Goal: Task Accomplishment & Management: Use online tool/utility

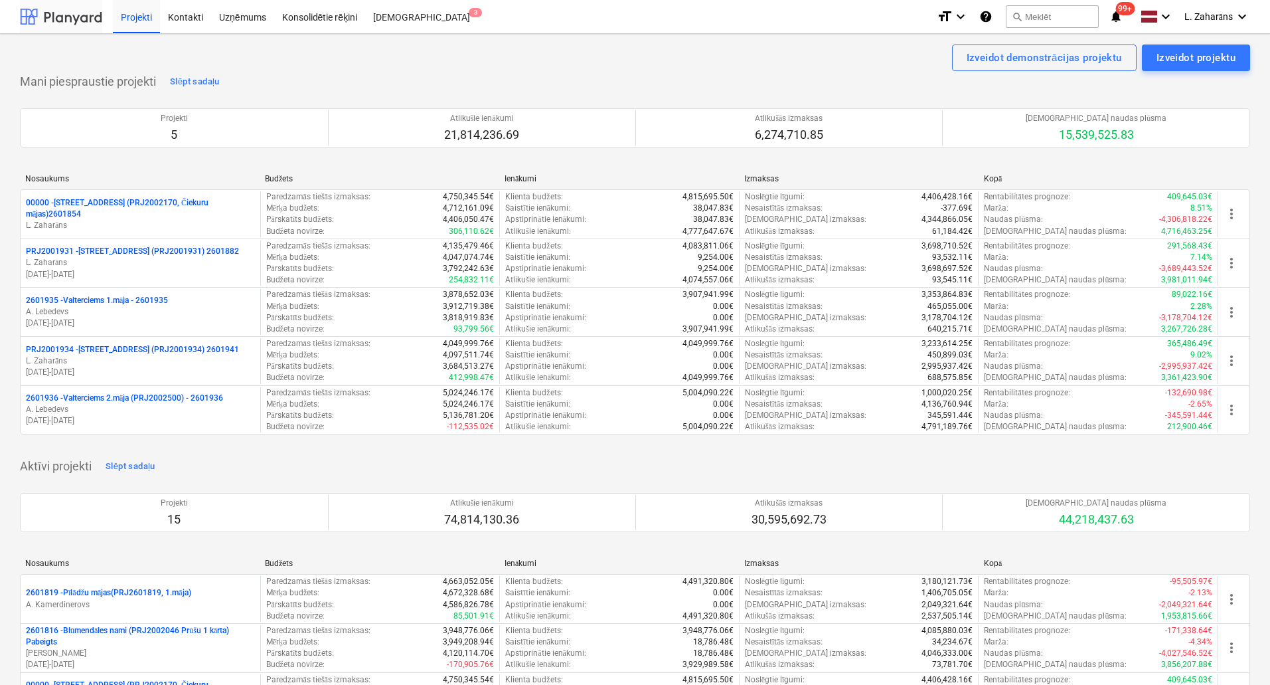
click at [68, 17] on div at bounding box center [61, 16] width 82 height 33
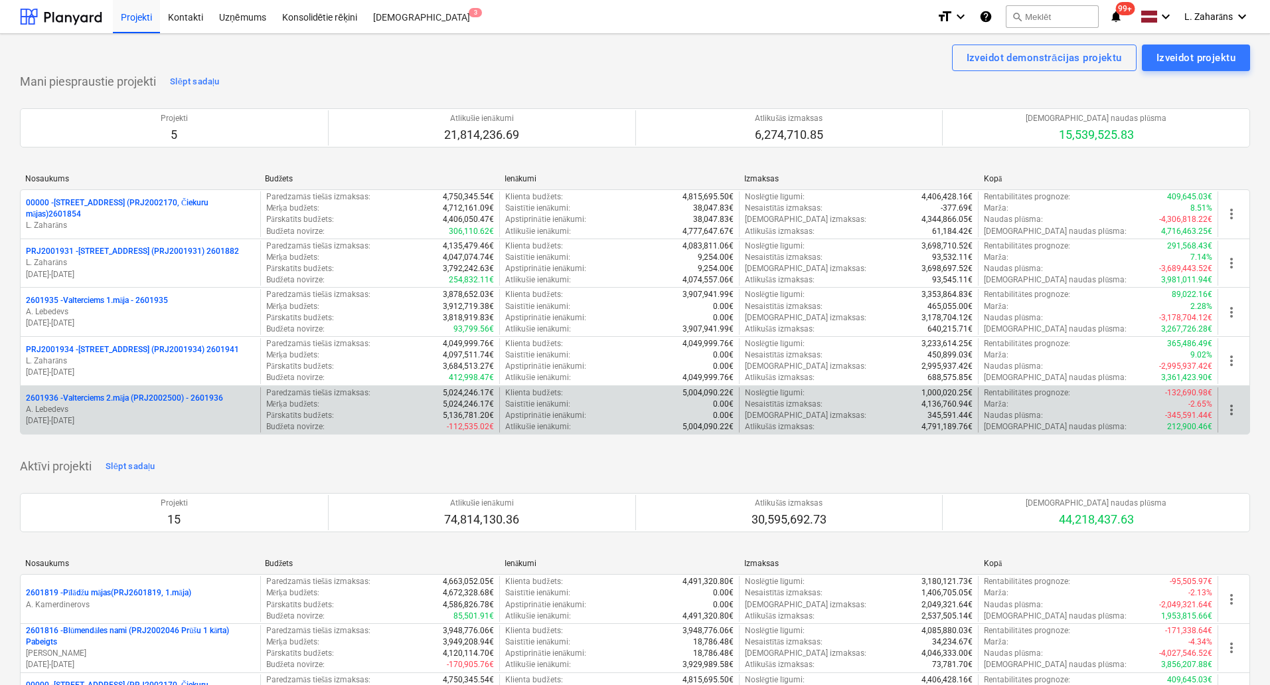
click at [115, 392] on p "2601936 - Valterciems 2.māja (PRJ2002500) - 2601936" at bounding box center [124, 397] width 197 height 11
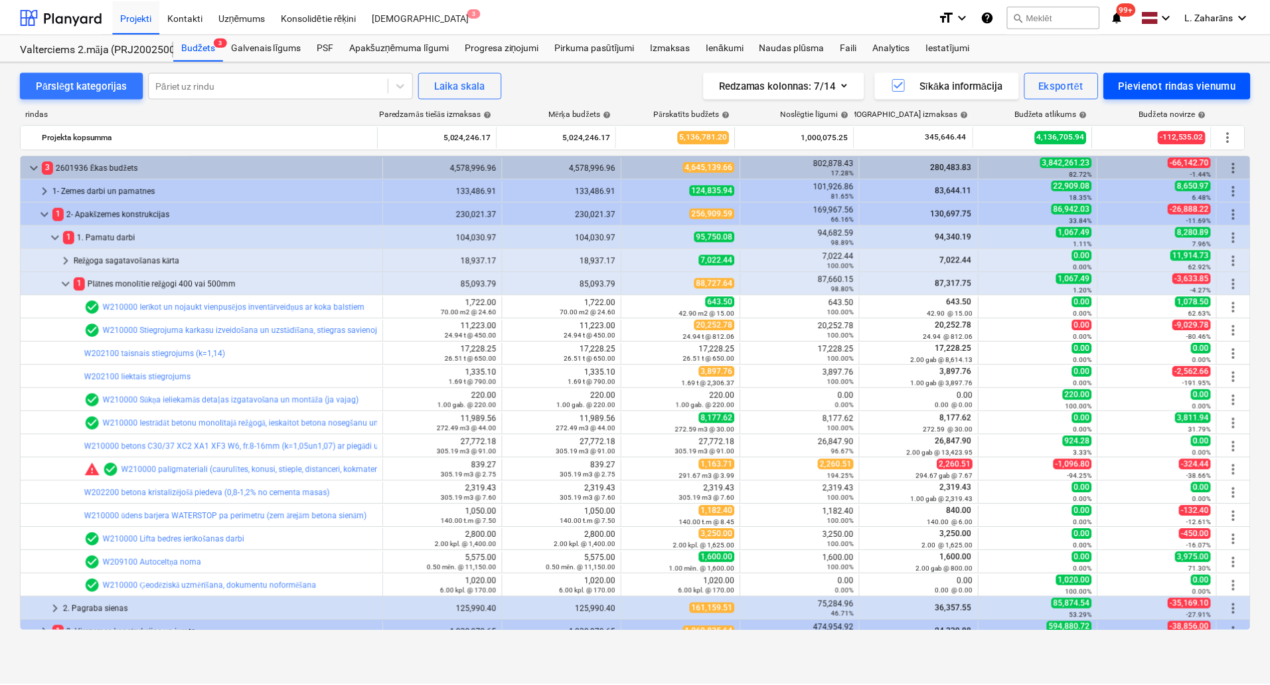
scroll to position [266, 0]
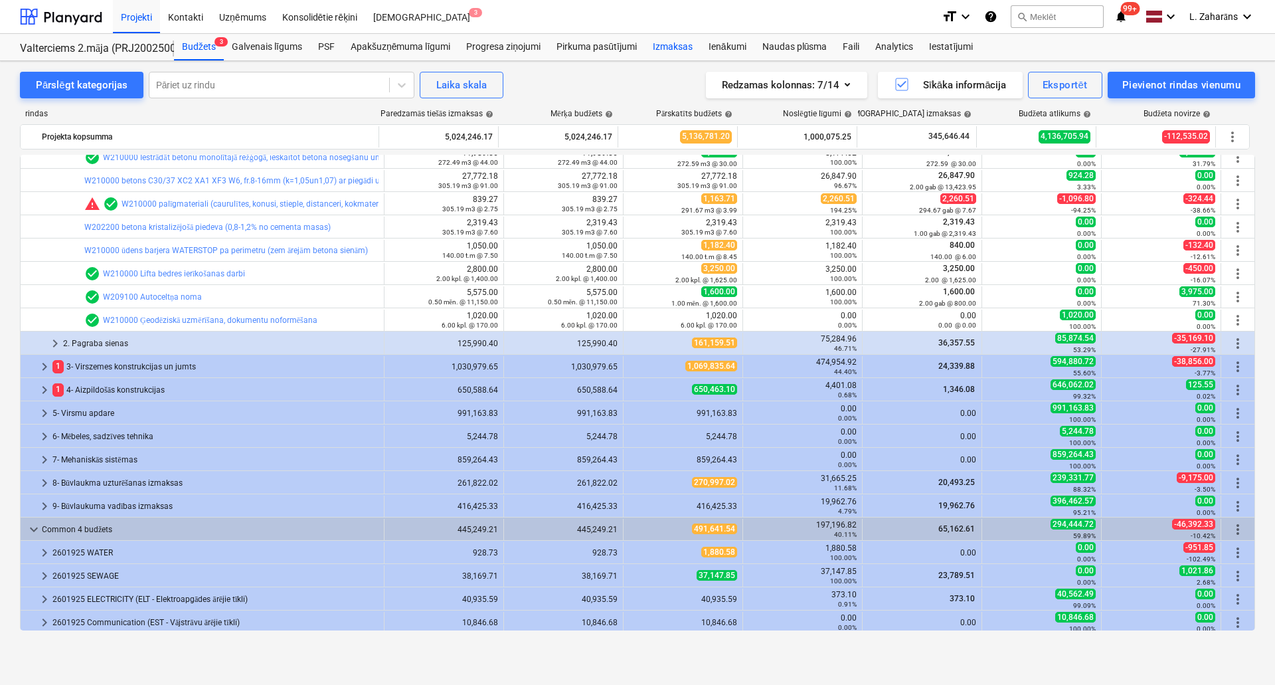
click at [683, 48] on div "Izmaksas" at bounding box center [673, 47] width 56 height 27
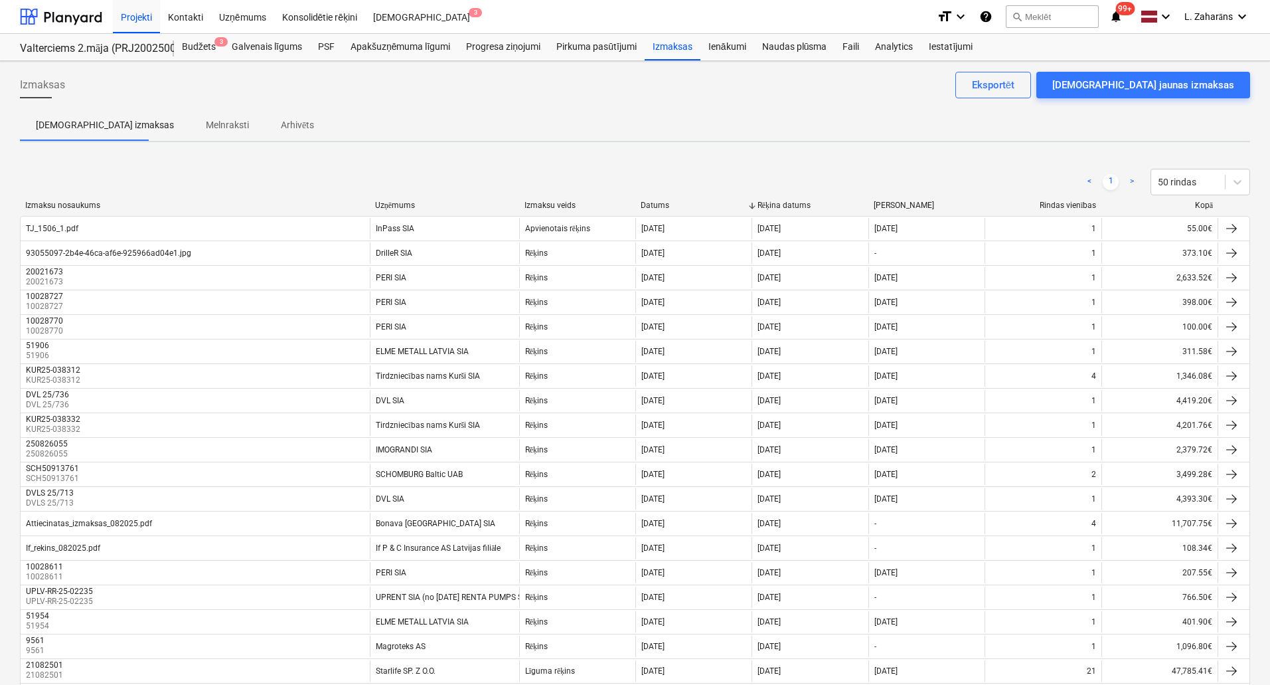
click at [404, 204] on div "Uzņēmums" at bounding box center [444, 206] width 139 height 10
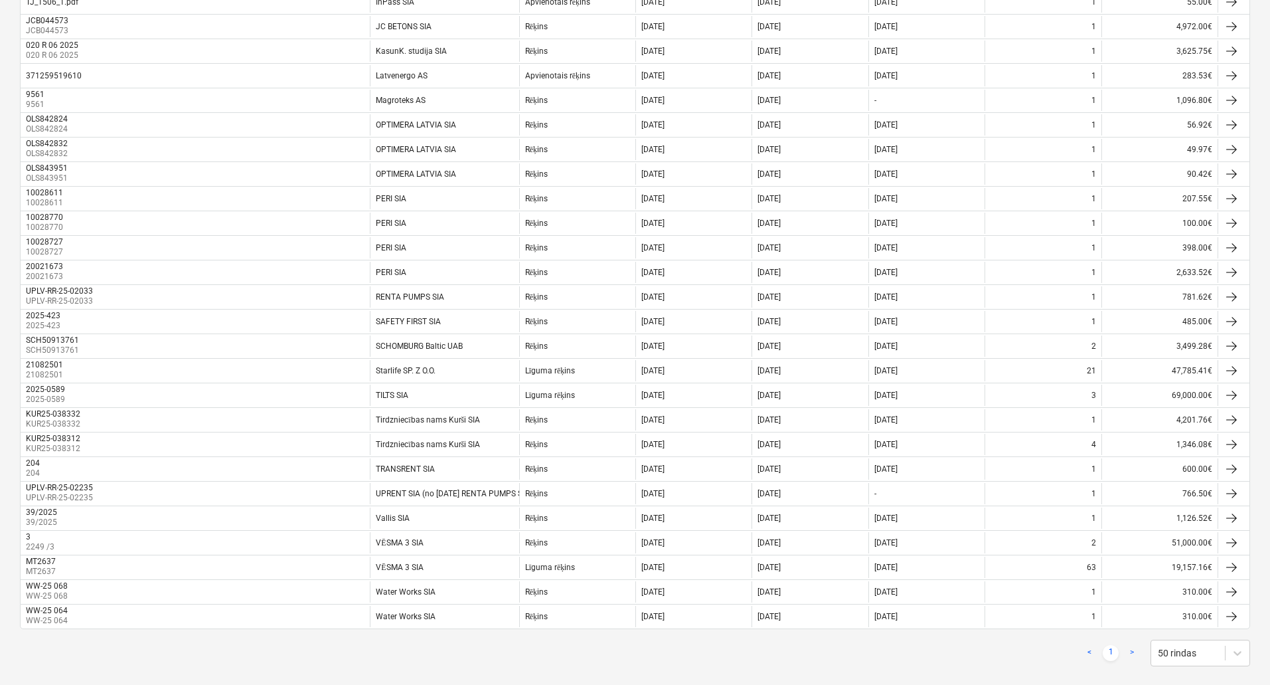
scroll to position [797, 0]
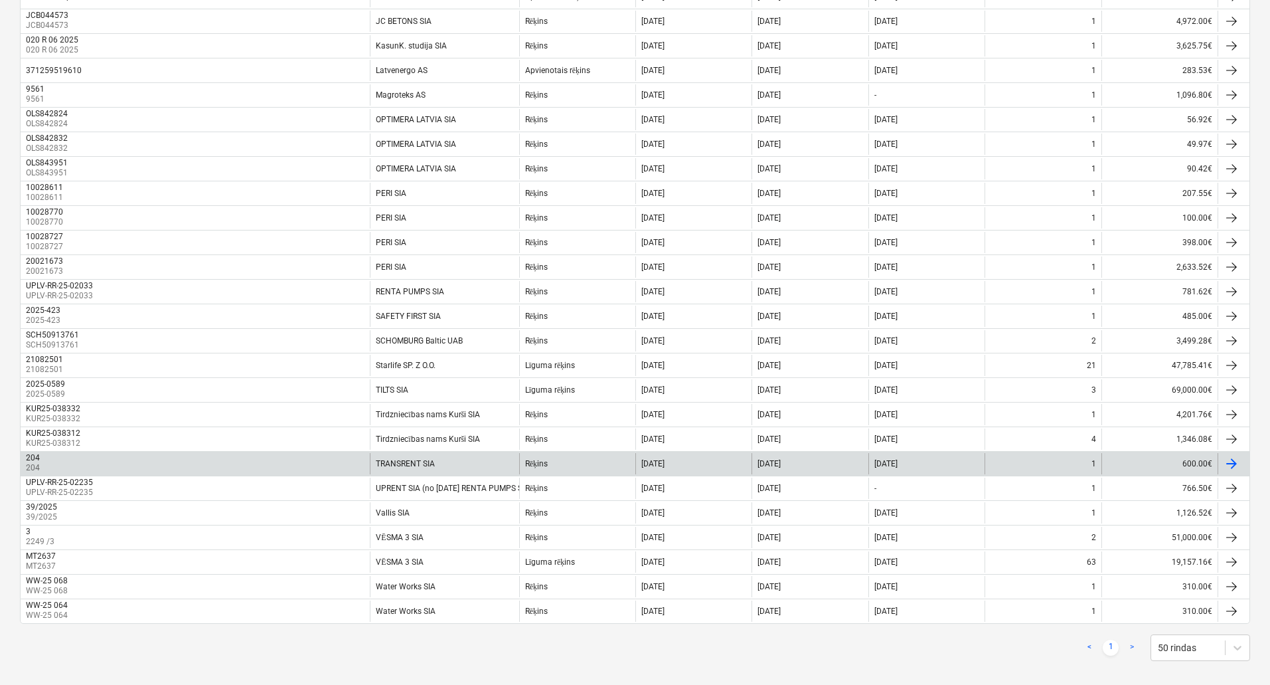
click at [480, 458] on div "TRANSRENT SIA" at bounding box center [444, 463] width 149 height 21
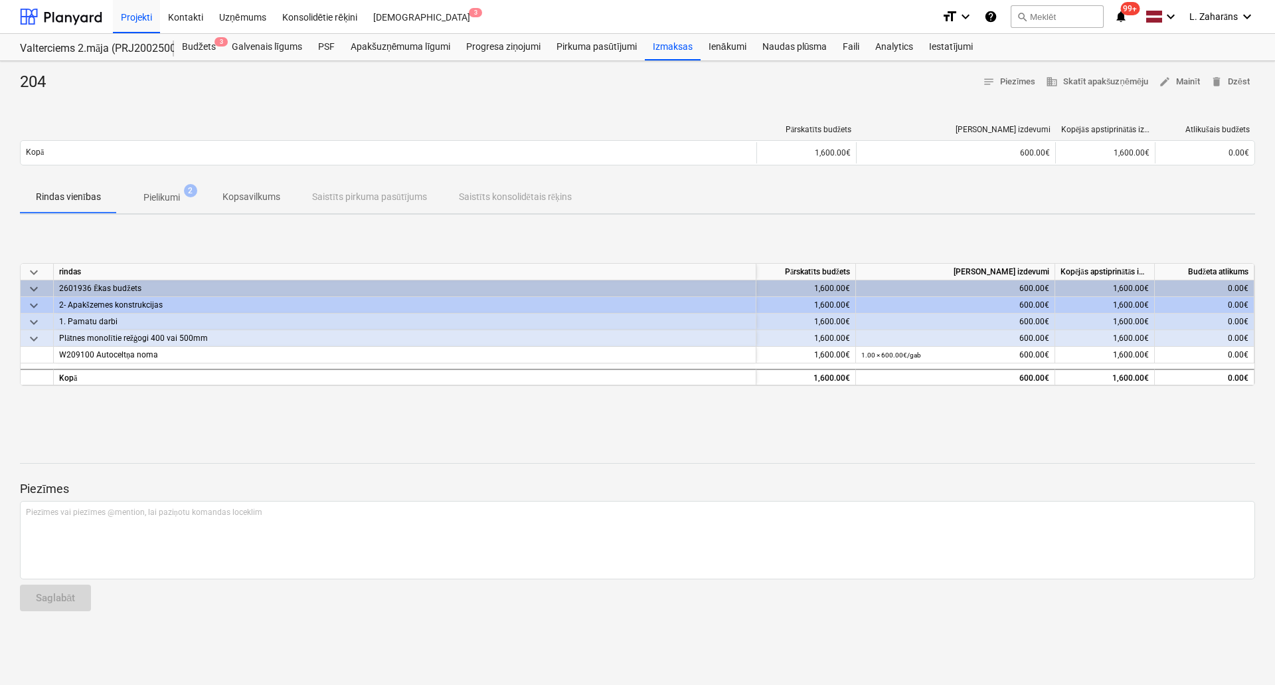
click at [157, 185] on span "Pielikumi 2" at bounding box center [162, 197] width 90 height 24
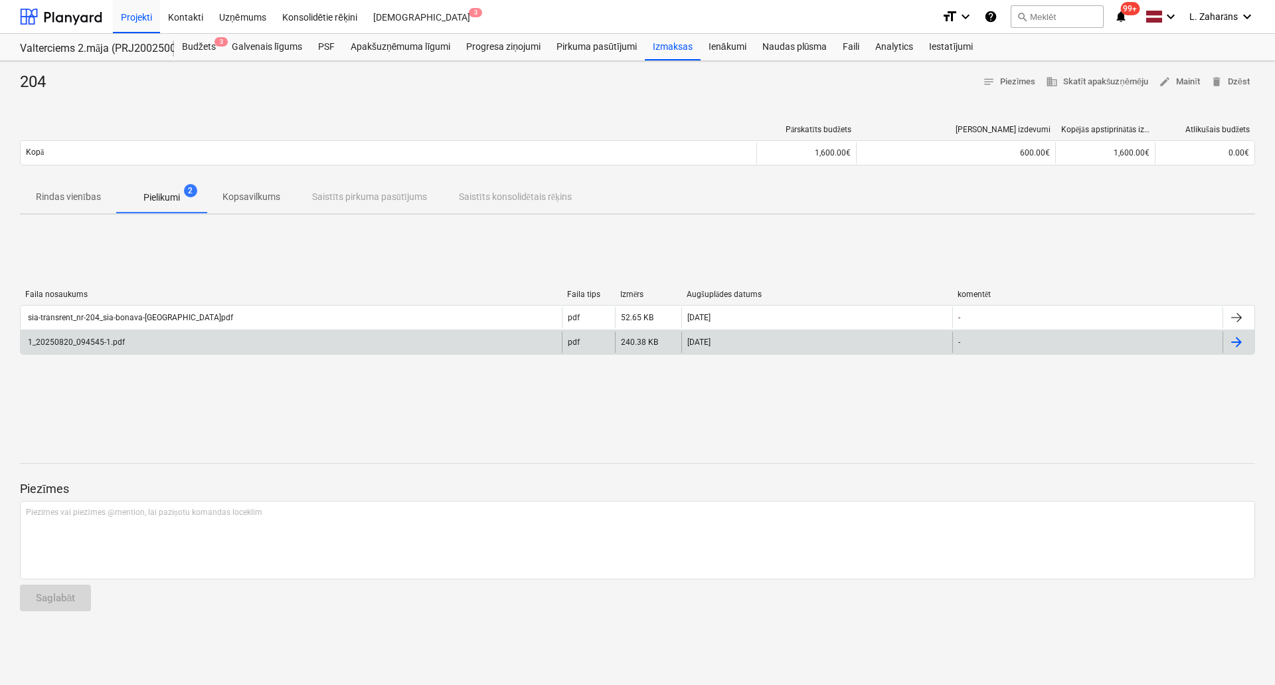
click at [147, 341] on div "1_20250820_094545-1.pdf" at bounding box center [291, 341] width 541 height 21
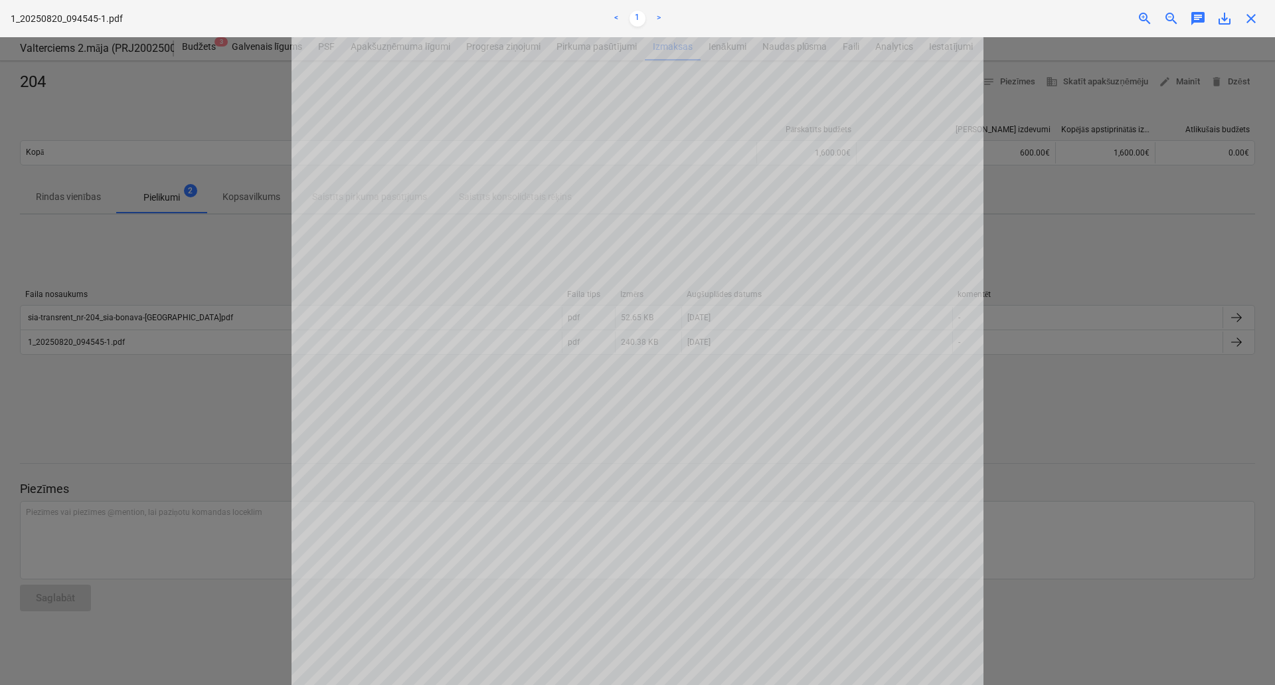
scroll to position [332, 0]
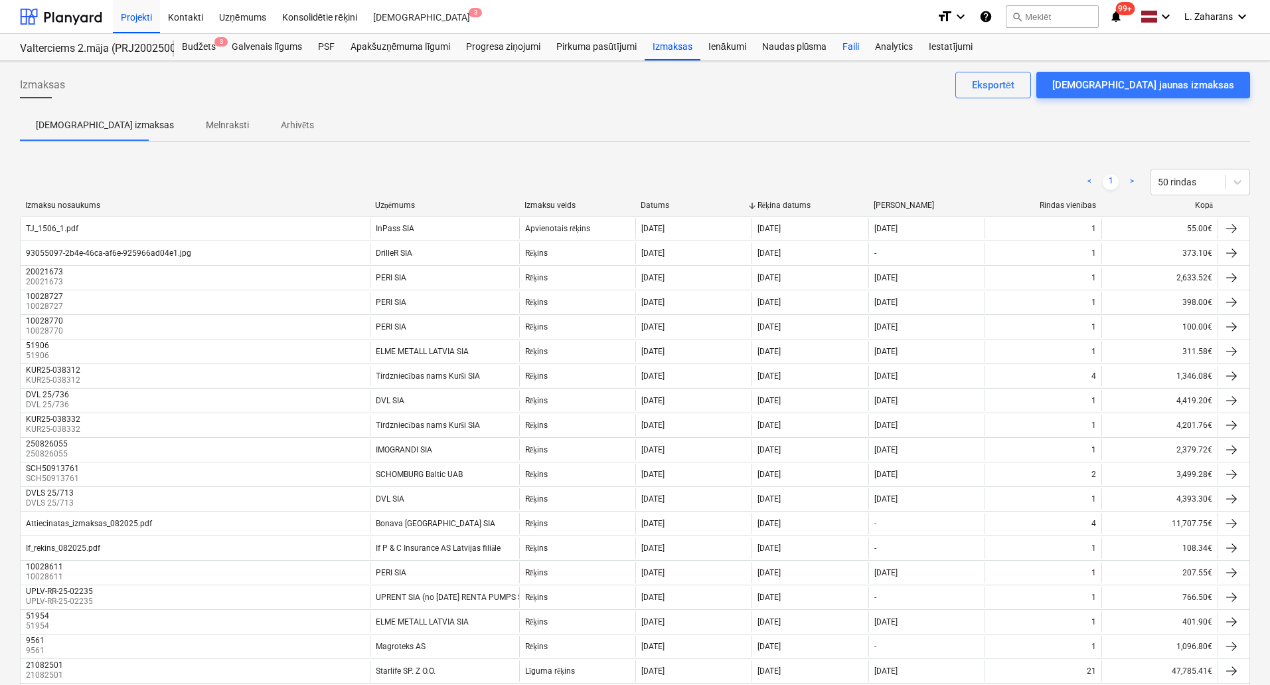
drag, startPoint x: 851, startPoint y: 41, endPoint x: 841, endPoint y: 55, distance: 17.1
click at [851, 41] on div "Faili" at bounding box center [851, 47] width 33 height 27
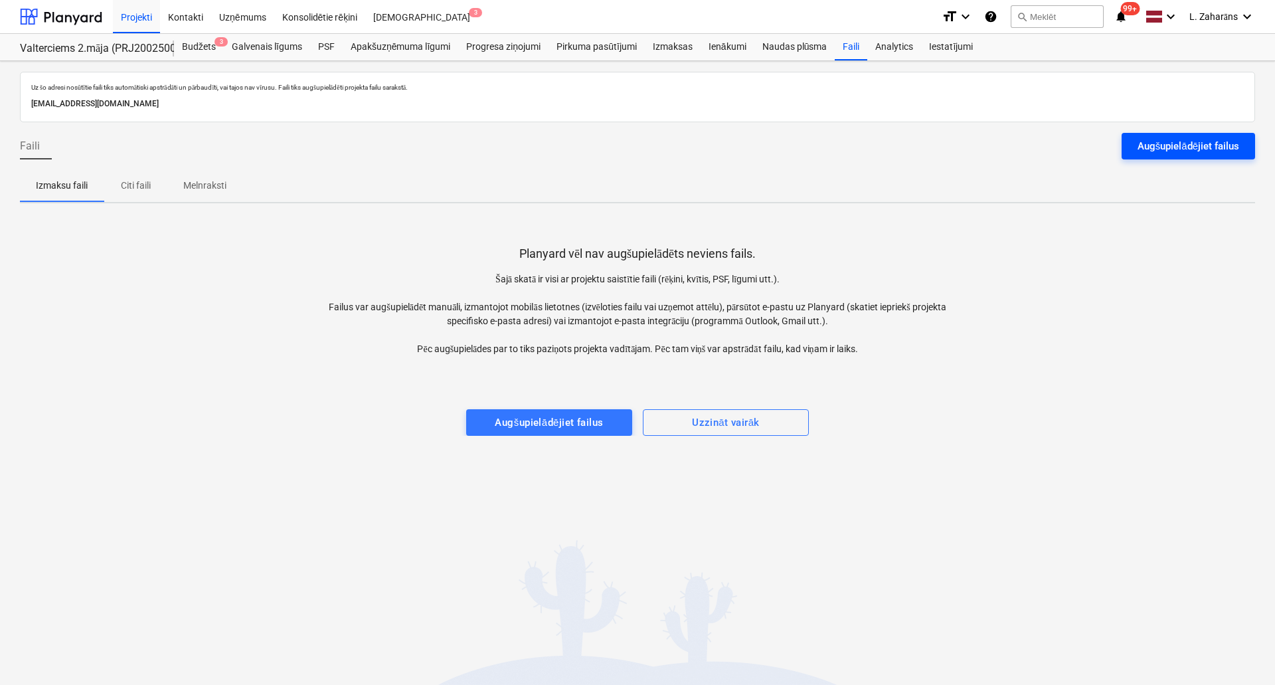
click at [1150, 143] on div "Augšupielādējiet failus" at bounding box center [1188, 145] width 102 height 17
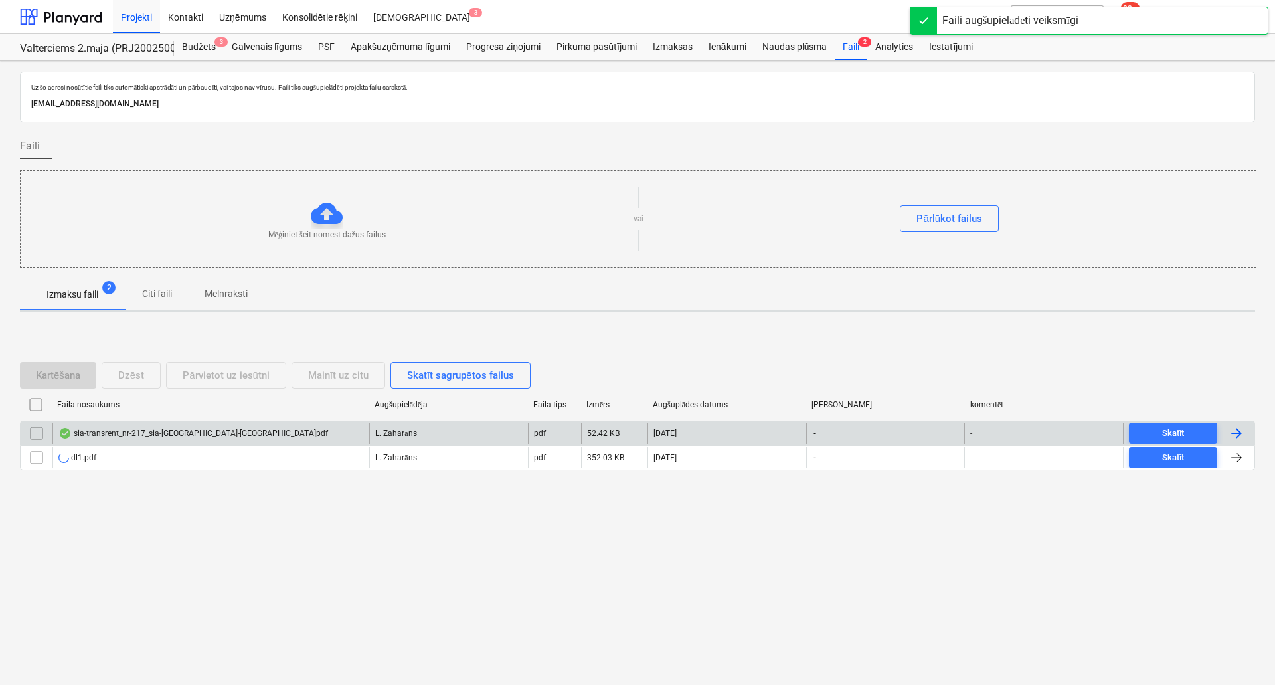
click at [125, 431] on div "sia-transrent_nr-217_sia-bonava-latvija.pdf" at bounding box center [193, 433] width 270 height 11
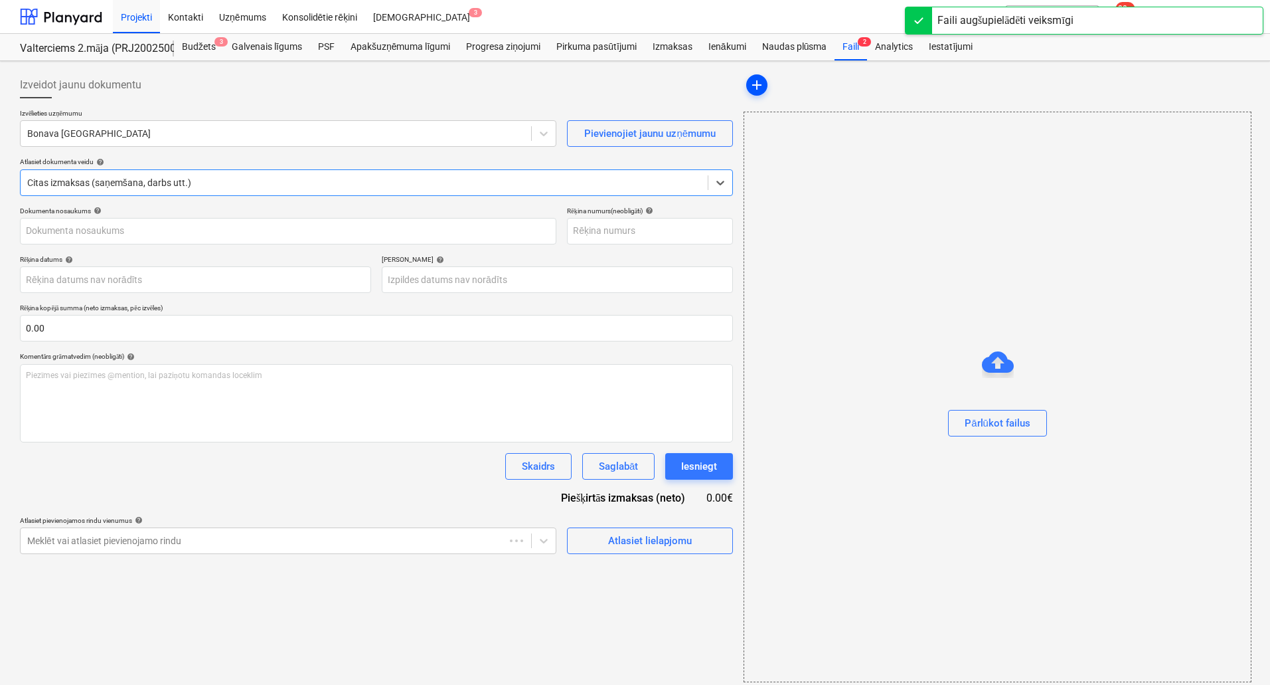
type input "217"
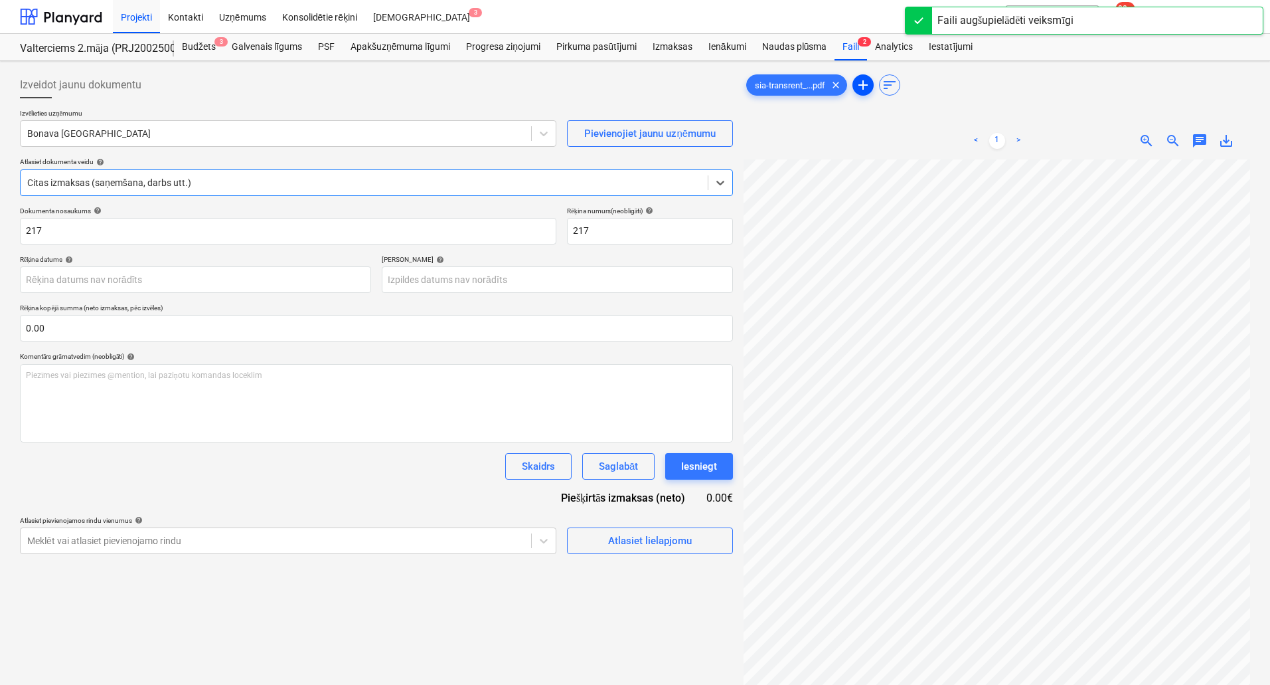
drag, startPoint x: 865, startPoint y: 84, endPoint x: 819, endPoint y: 111, distance: 53.5
click at [865, 84] on span "add" at bounding box center [863, 85] width 16 height 16
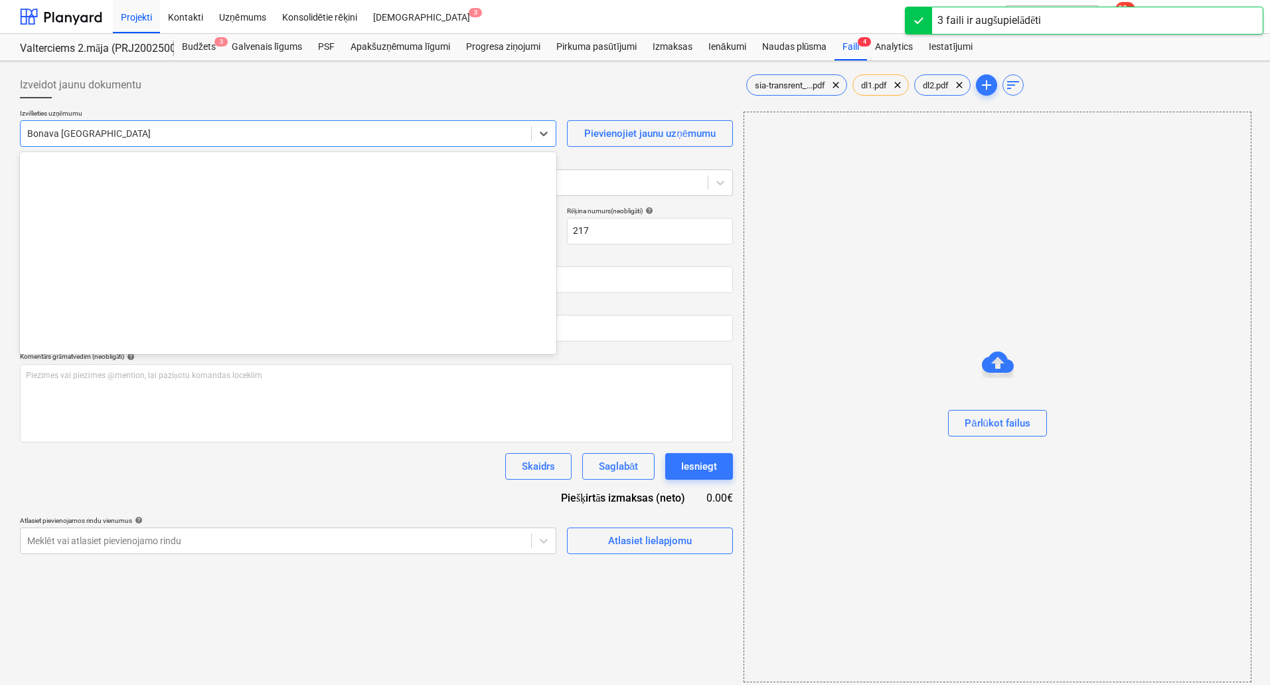
click at [331, 128] on div at bounding box center [275, 133] width 497 height 13
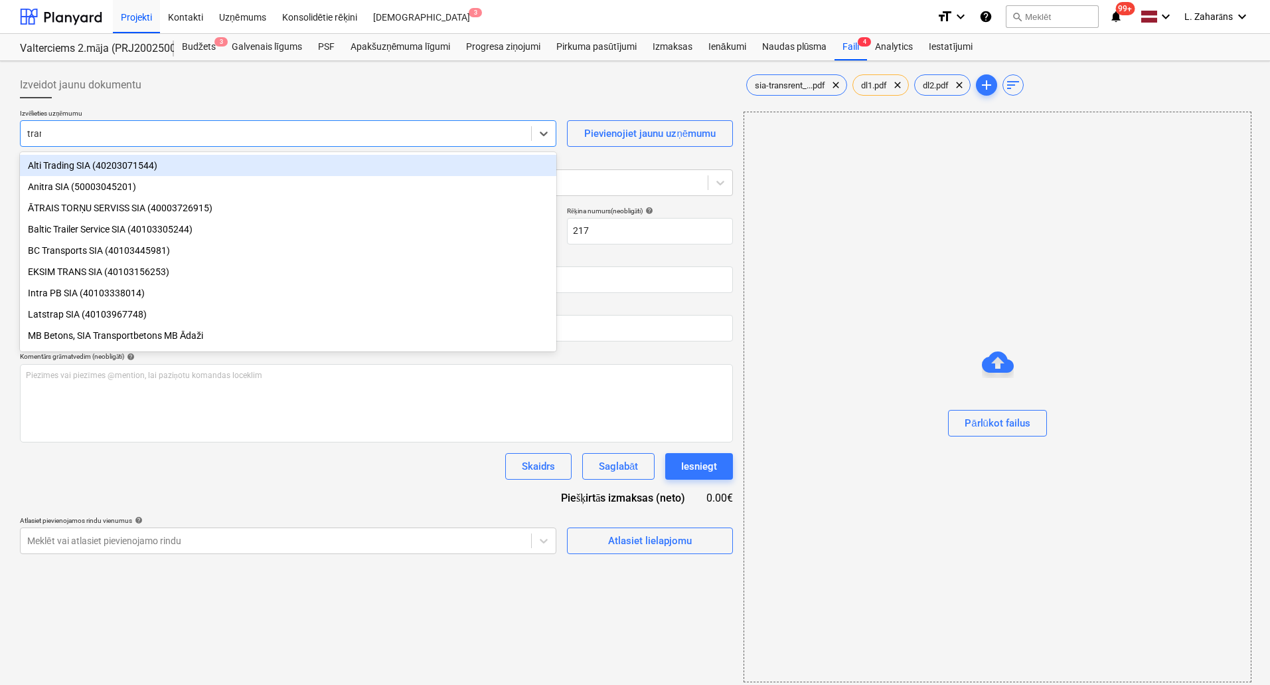
type input "trans"
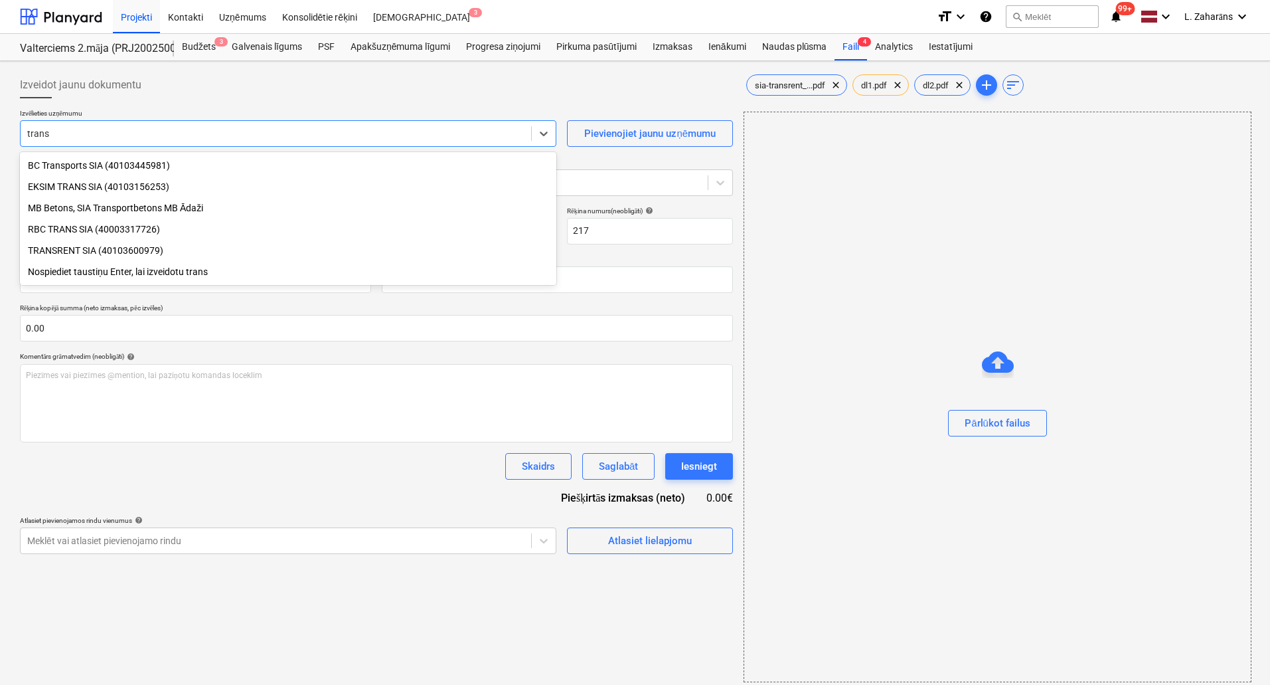
click at [148, 251] on div "TRANSRENT SIA (40103600979)" at bounding box center [288, 250] width 536 height 21
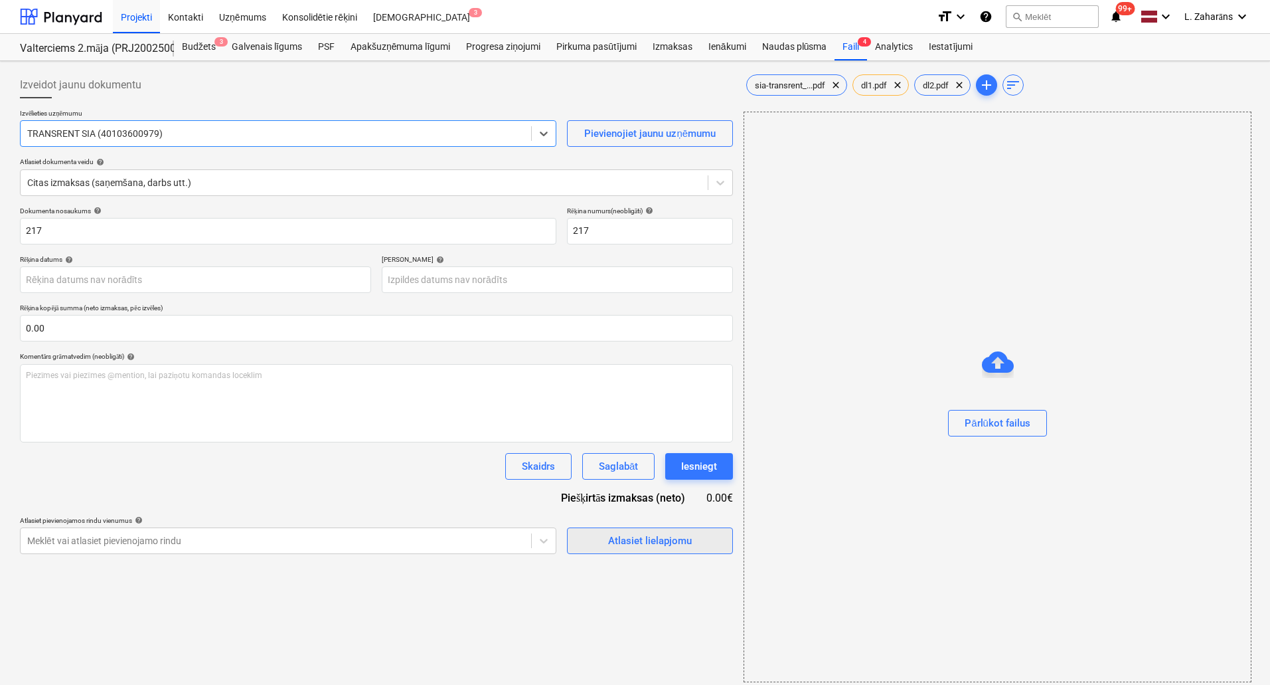
click at [660, 544] on div "Atlasiet lielapjomu" at bounding box center [650, 540] width 84 height 17
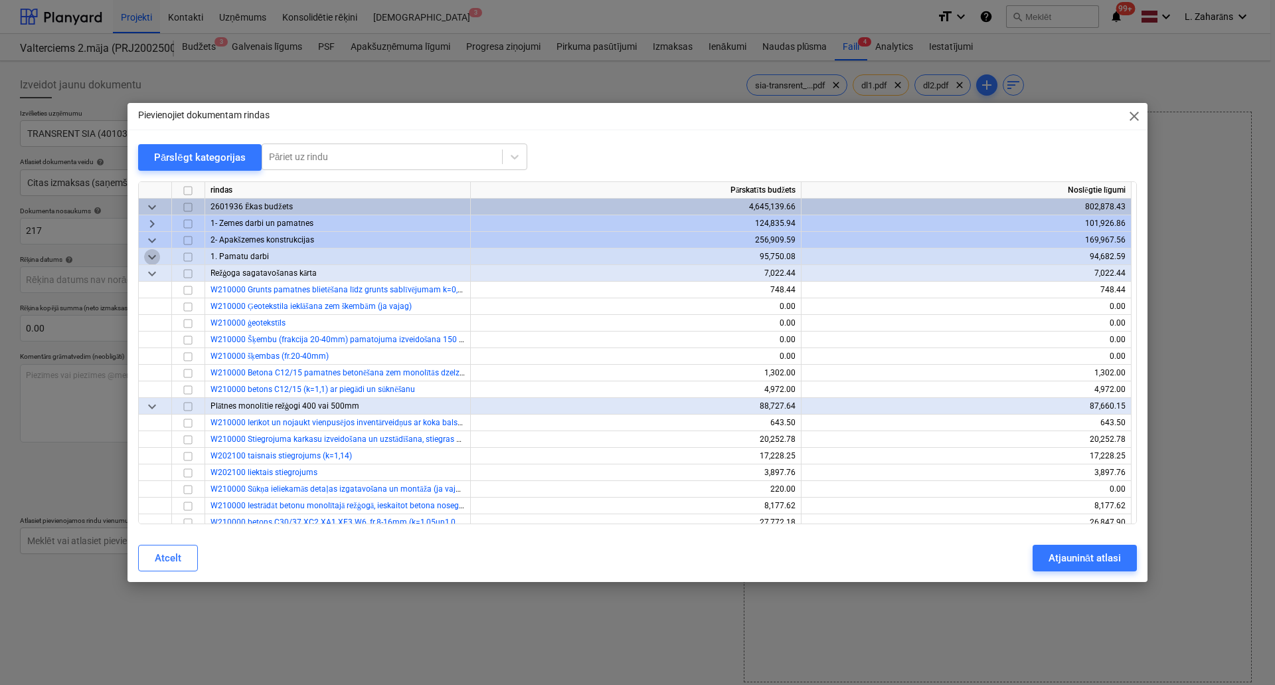
click at [146, 261] on span "keyboard_arrow_down" at bounding box center [152, 256] width 16 height 16
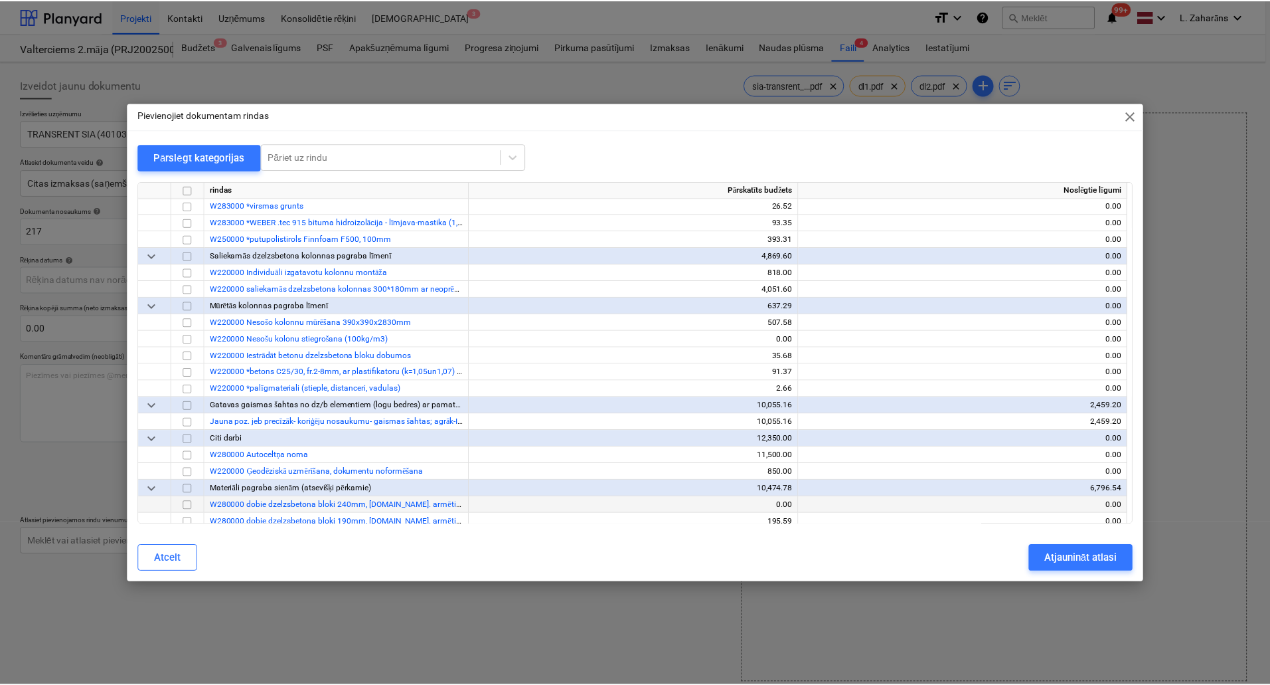
scroll to position [664, 0]
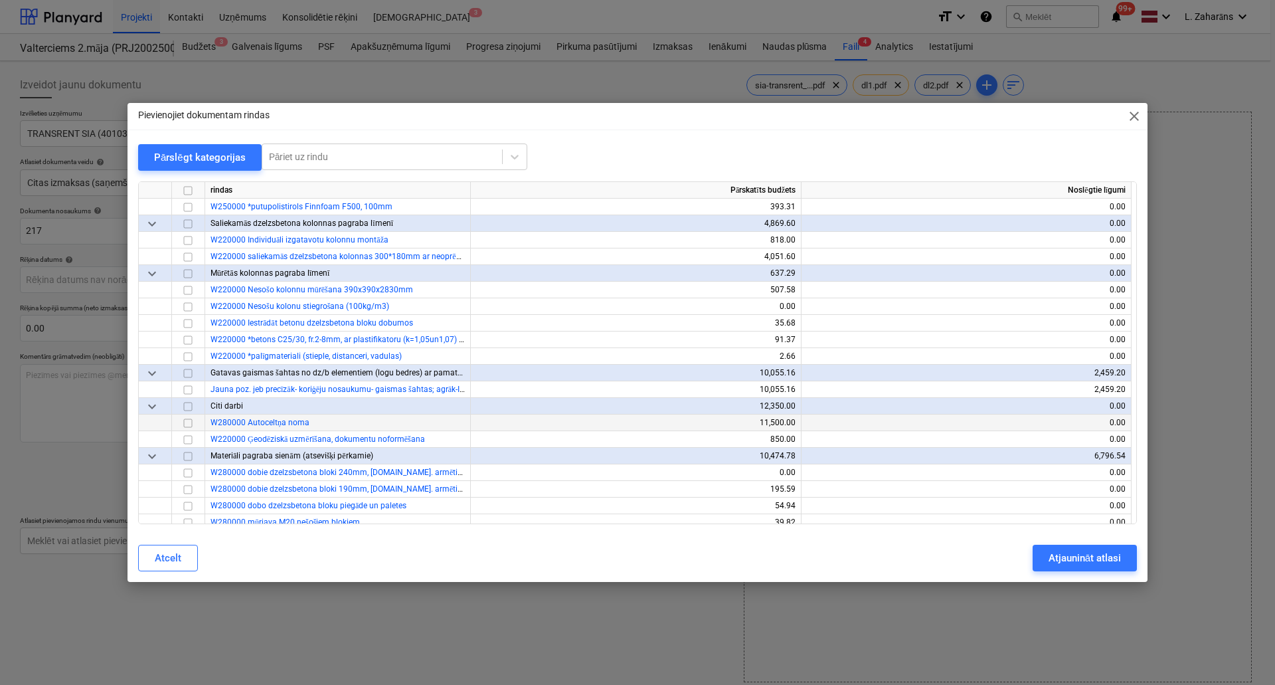
click at [189, 420] on input "checkbox" at bounding box center [188, 422] width 16 height 16
click at [1073, 559] on div "Atjaunināt atlasi" at bounding box center [1084, 557] width 72 height 17
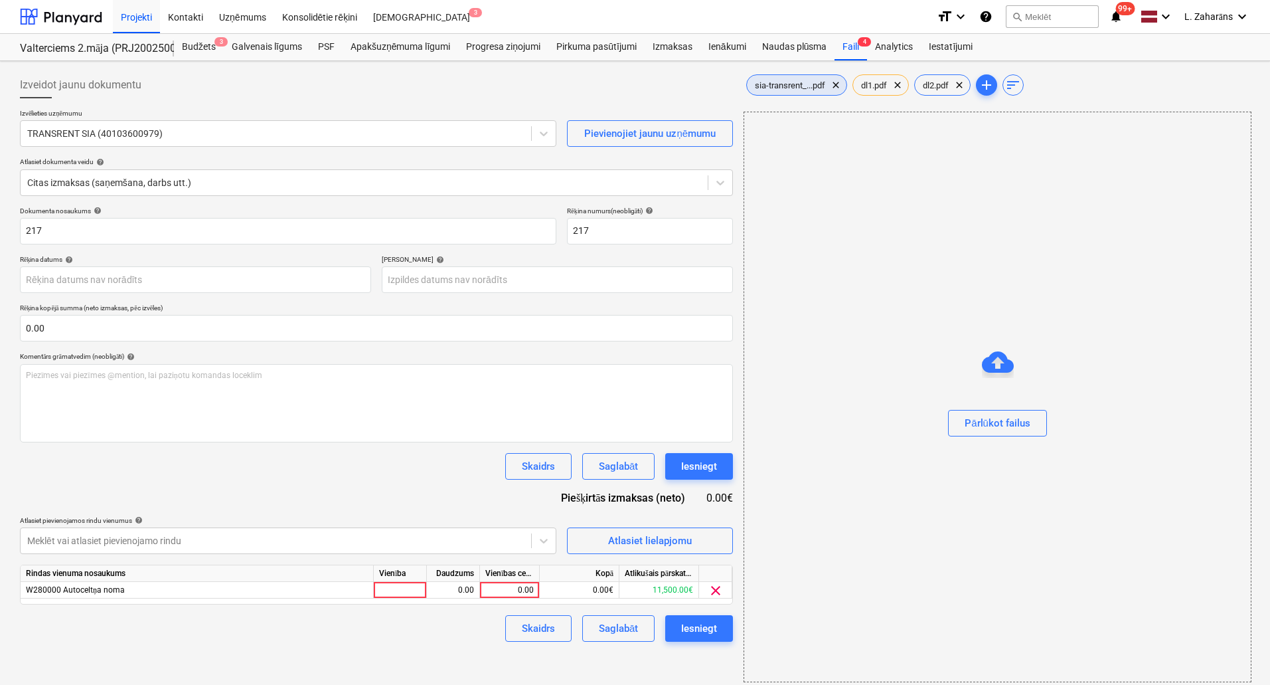
click at [797, 84] on span "sia-transrent_...pdf" at bounding box center [790, 85] width 86 height 10
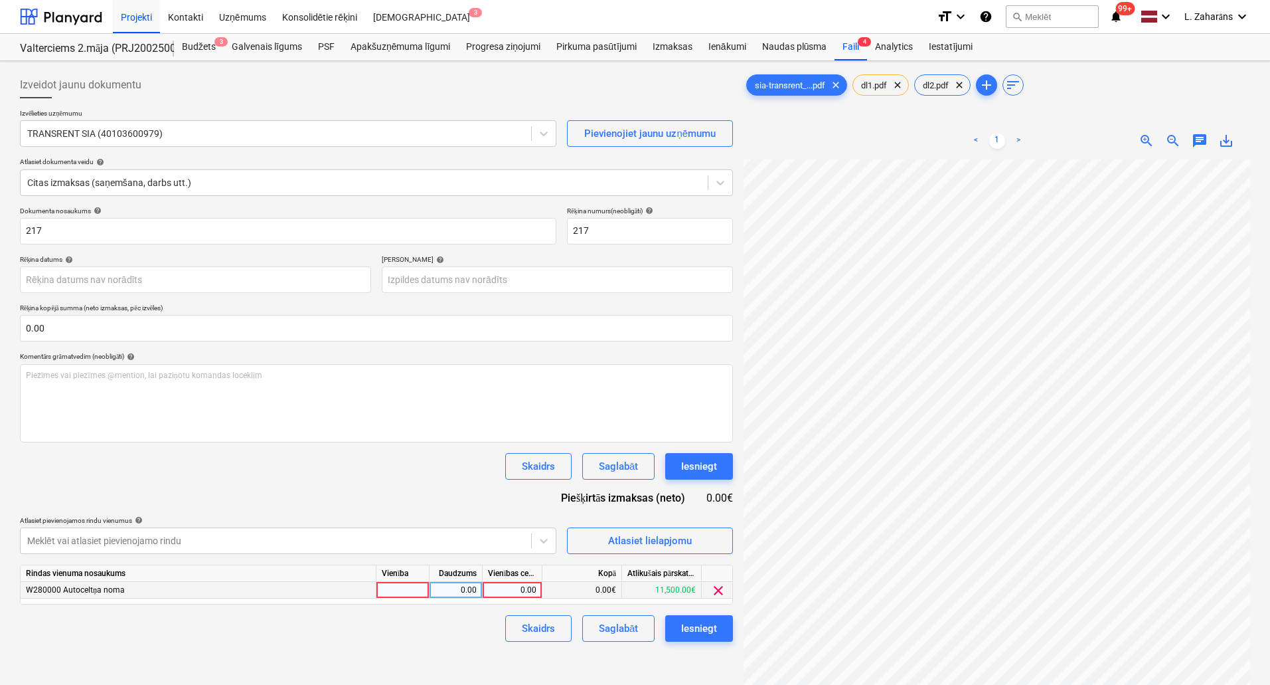
click at [514, 589] on div "0.00" at bounding box center [512, 590] width 48 height 17
type input "8440"
click at [364, 483] on div "Dokumenta nosaukums help 217 Rēķina numurs (neobligāti) help 217 Rēķina datums …" at bounding box center [376, 423] width 713 height 435
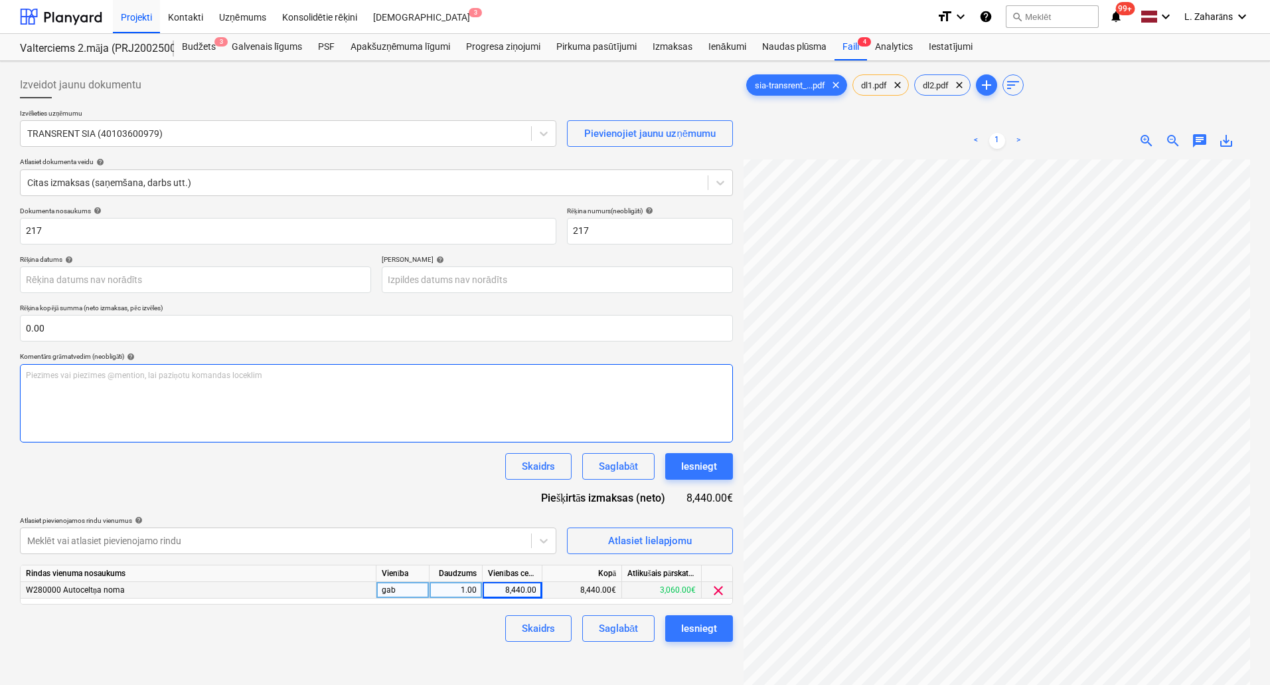
click at [252, 374] on p "Piezīmes vai piezīmes @mention, lai paziņotu komandas loceklim ﻿" at bounding box center [376, 375] width 701 height 11
drag, startPoint x: 132, startPoint y: 372, endPoint x: 129, endPoint y: 398, distance: 26.7
click at [132, 378] on span "ja iespējams, lūdzu samamska't ārtāk" at bounding box center [92, 375] width 132 height 9
click at [23, 374] on div "ja iespējams, lūdzu samamskāt ārtāk" at bounding box center [376, 403] width 713 height 78
click at [171, 373] on span "Bija pazudis; ja iespējams, lūdzu samamskāt ārtāk" at bounding box center [114, 375] width 177 height 9
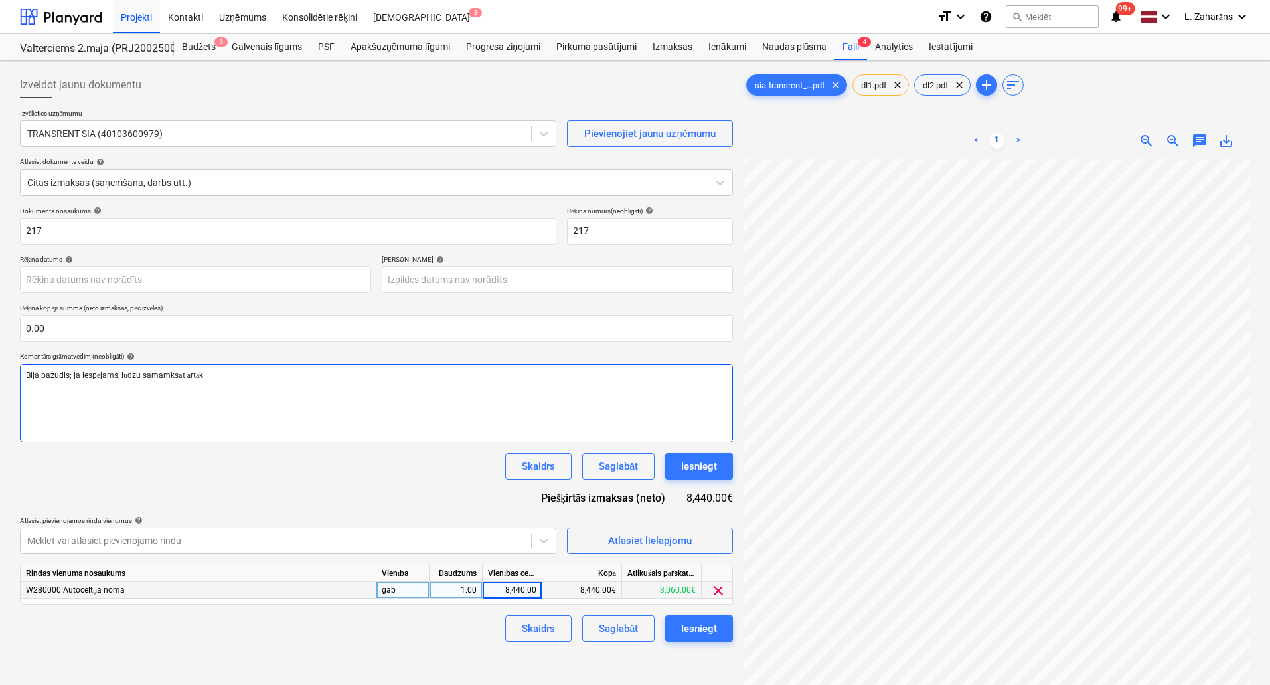
click at [162, 378] on span "Bija pazudis; ja iespējams, lūdzu samamksāt ārtāk" at bounding box center [114, 375] width 177 height 9
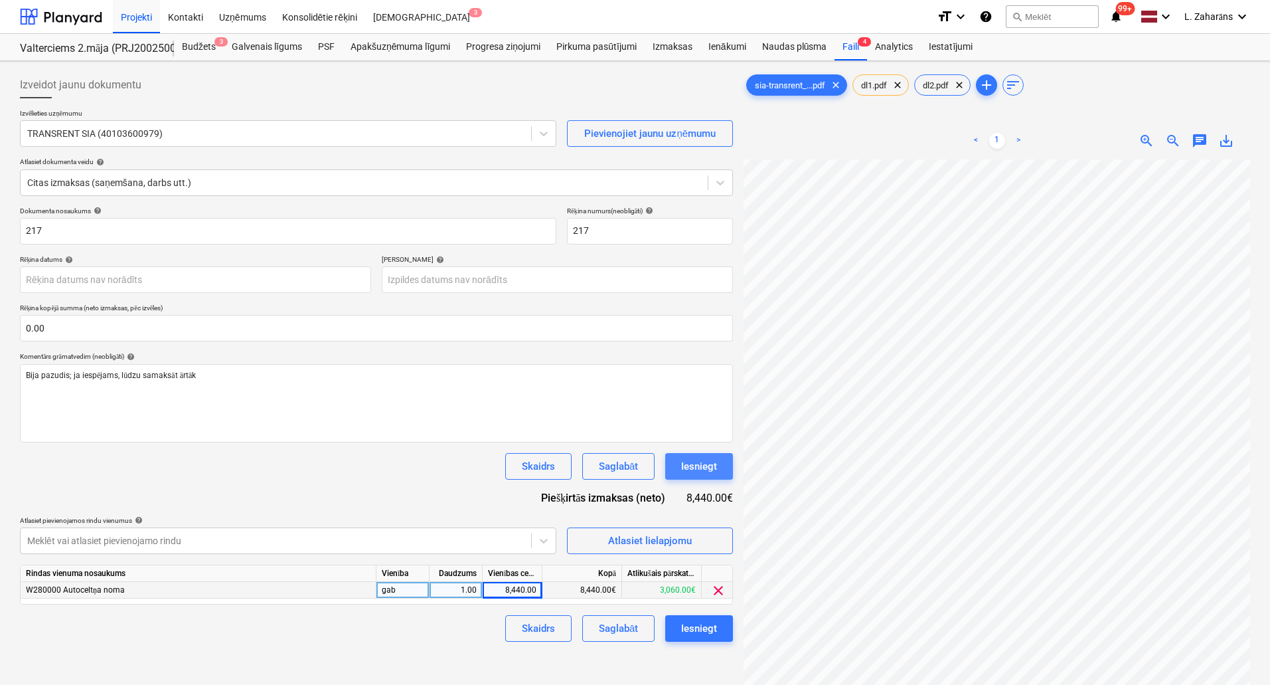
click at [686, 465] on div "Iesniegt" at bounding box center [699, 465] width 36 height 17
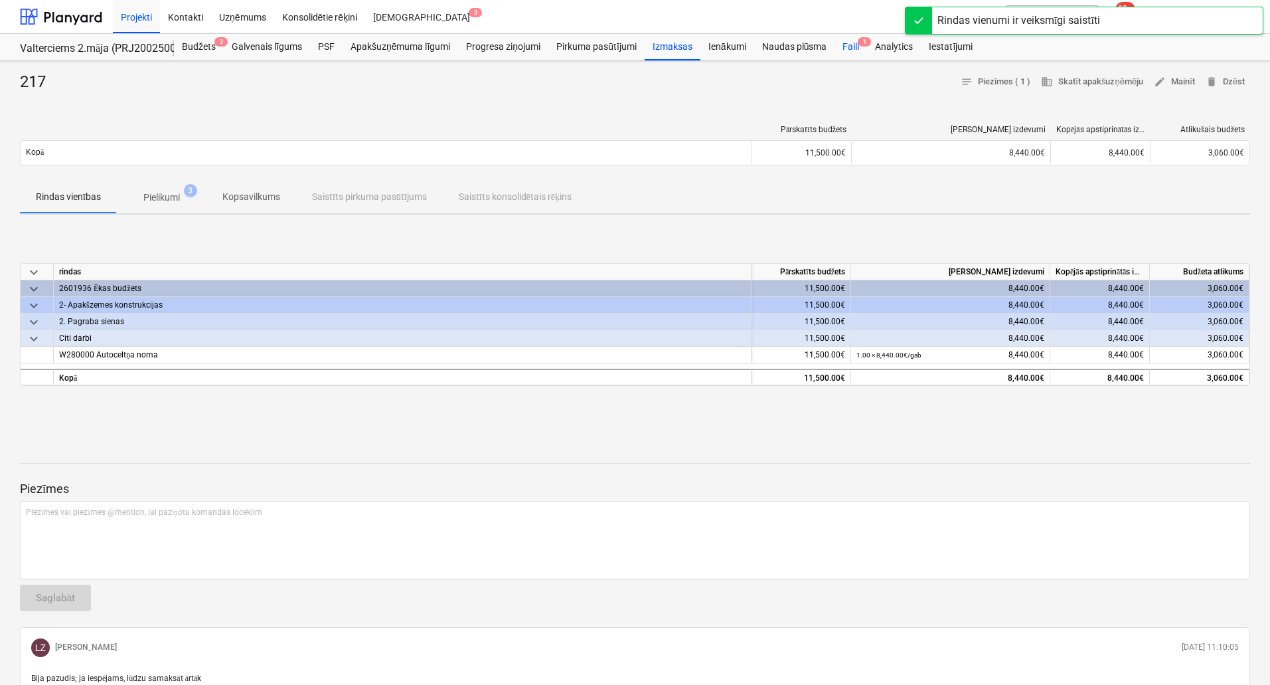
drag, startPoint x: 844, startPoint y: 41, endPoint x: 844, endPoint y: 56, distance: 14.6
click at [844, 41] on div "Faili 1" at bounding box center [851, 47] width 33 height 27
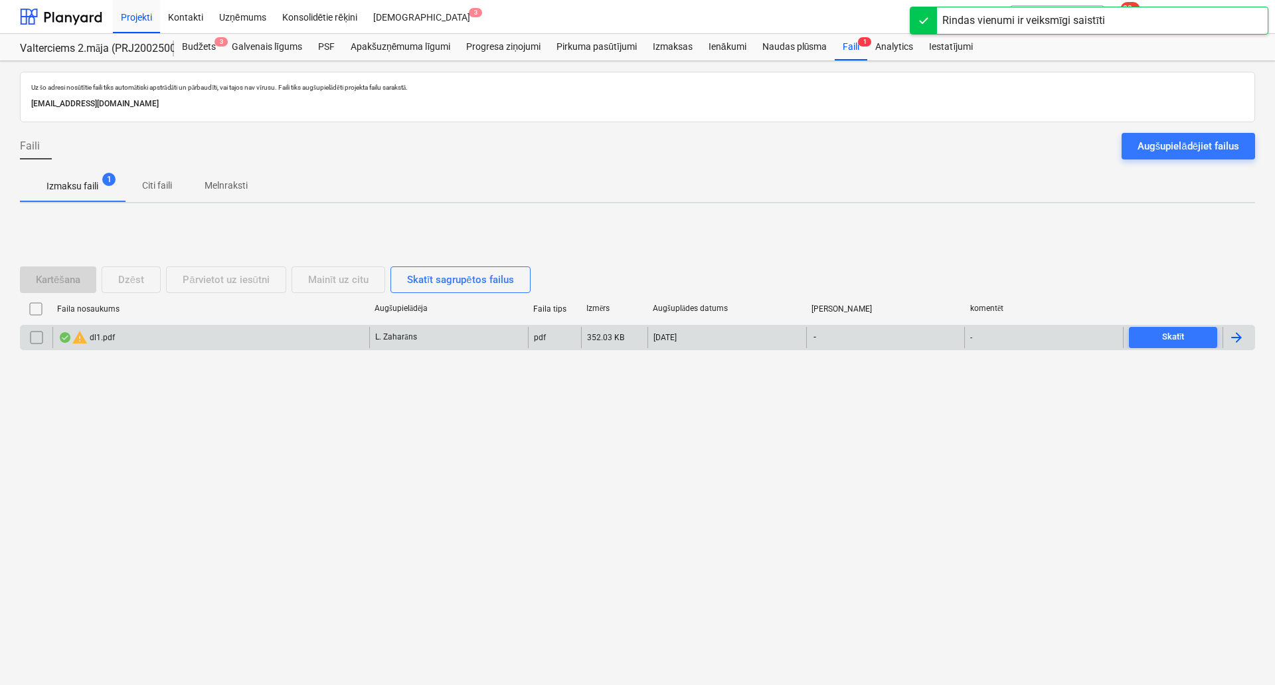
click at [41, 337] on input "checkbox" at bounding box center [36, 337] width 21 height 21
click at [113, 280] on button "Dzēst" at bounding box center [131, 279] width 59 height 27
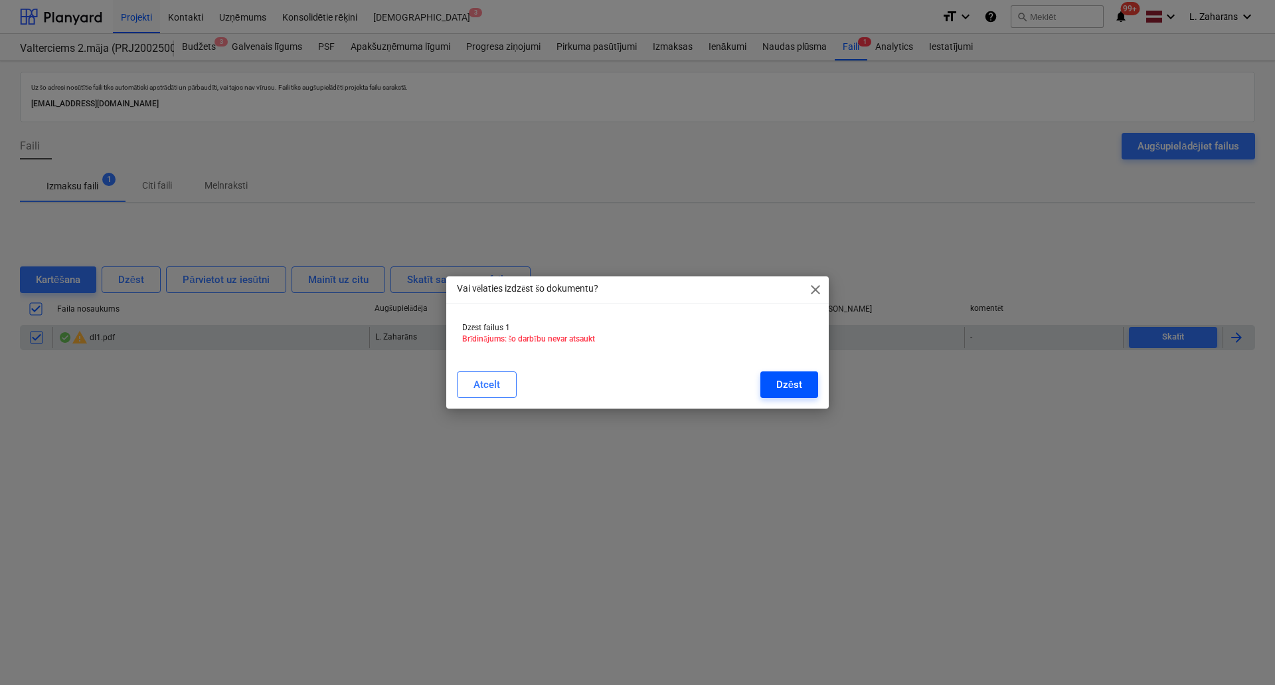
click at [802, 389] on button "Dzēst" at bounding box center [789, 384] width 58 height 27
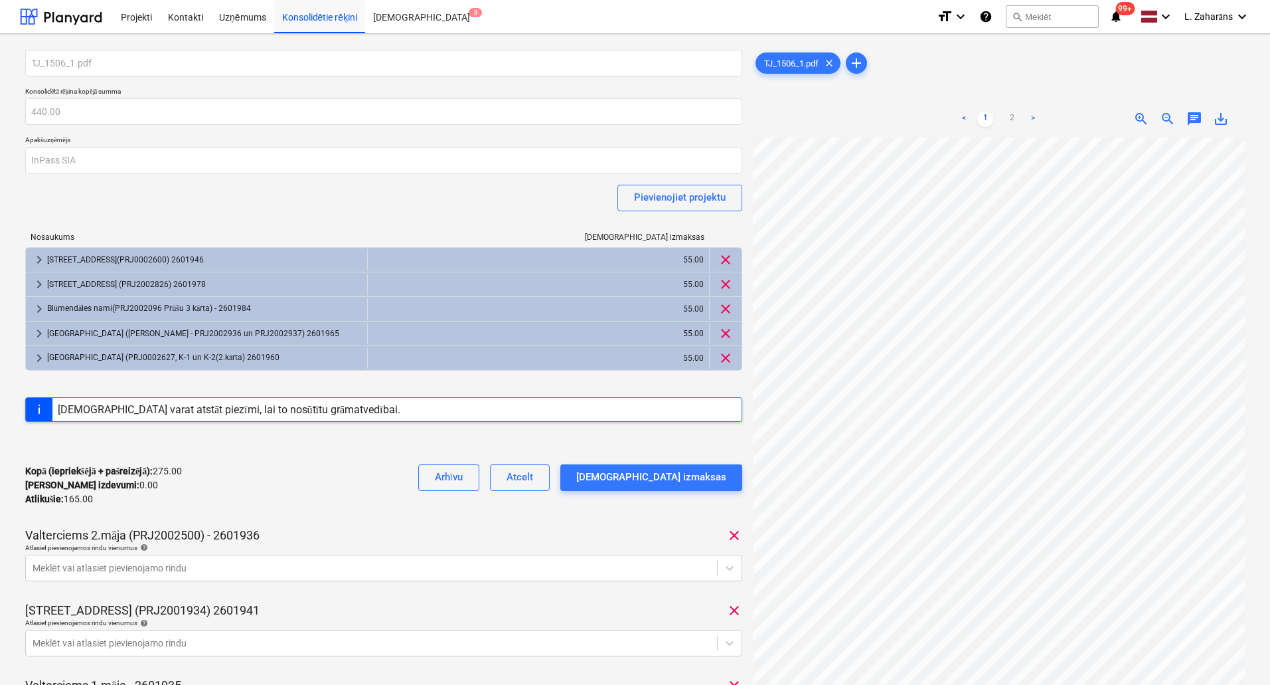
scroll to position [341, 41]
click at [82, 15] on div at bounding box center [61, 16] width 82 height 33
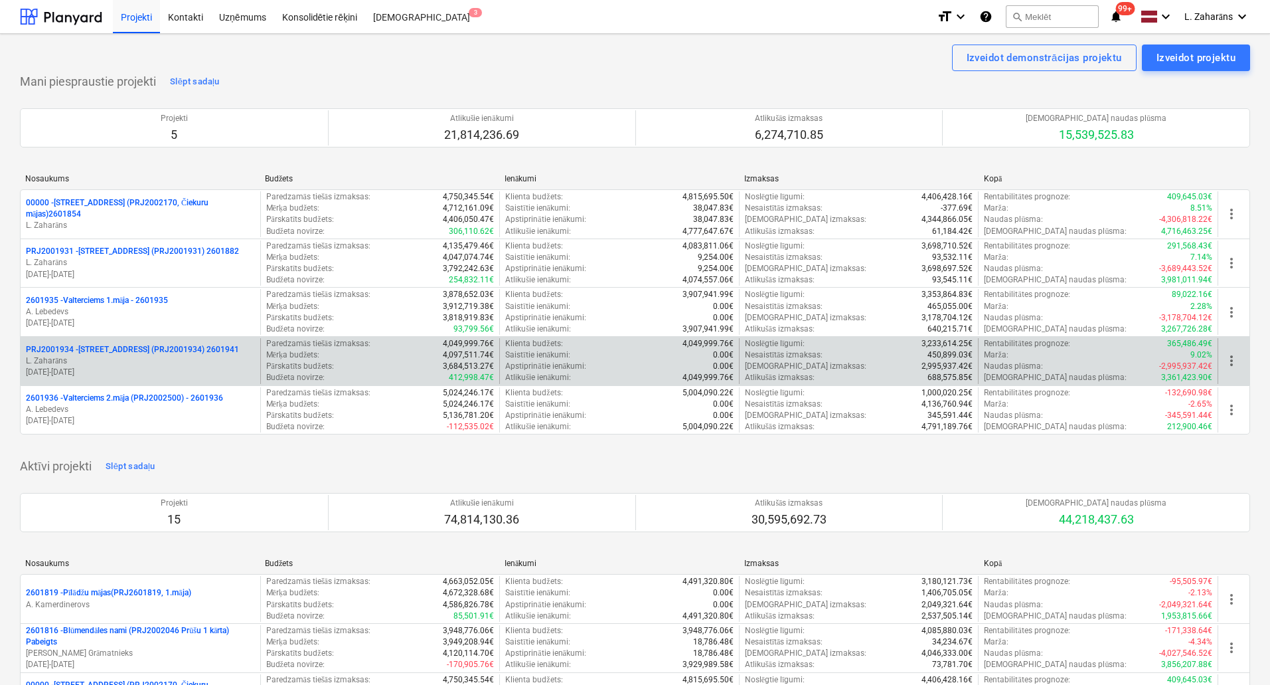
click at [120, 347] on p "PRJ2001934 - [PERSON_NAME][STREET_ADDRESS] (PRJ2001934) 2601941" at bounding box center [132, 349] width 213 height 11
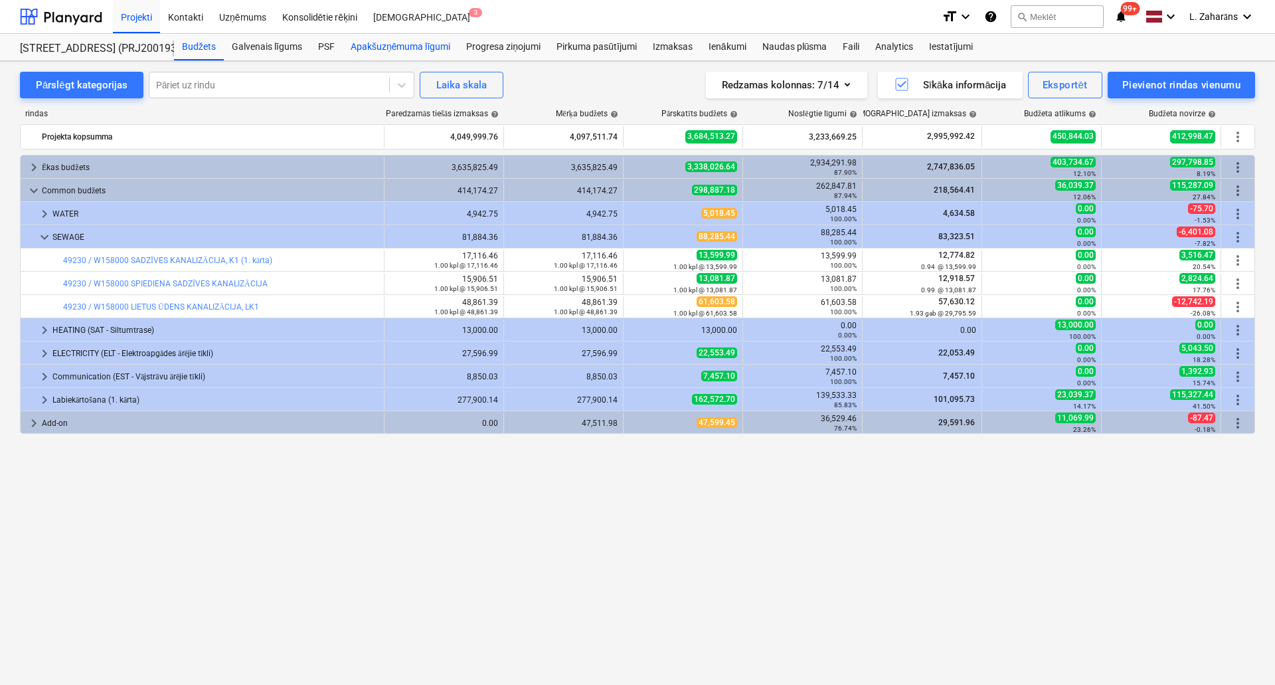
click at [444, 46] on div "Apakšuzņēmuma līgumi" at bounding box center [401, 47] width 116 height 27
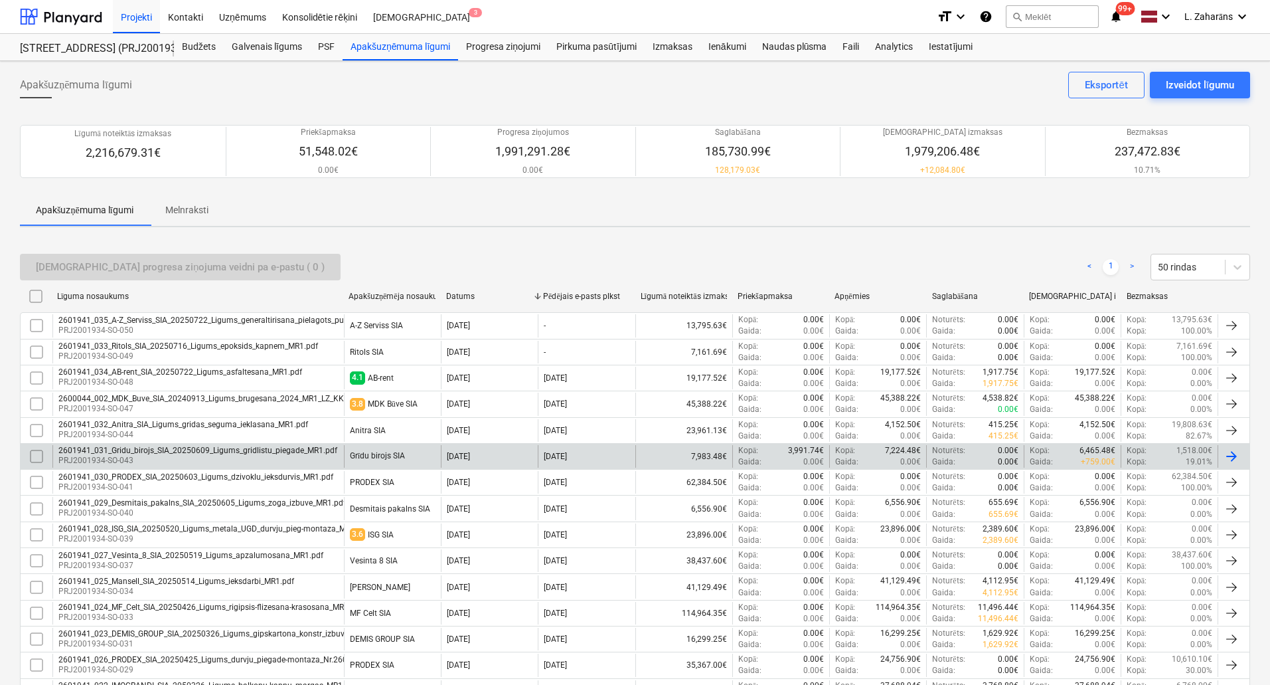
click at [266, 450] on div "2601941_031_Gridu_birojs_SIA_20250609_Ligums_gridlistu_piegade_MR1.pdf" at bounding box center [197, 450] width 279 height 9
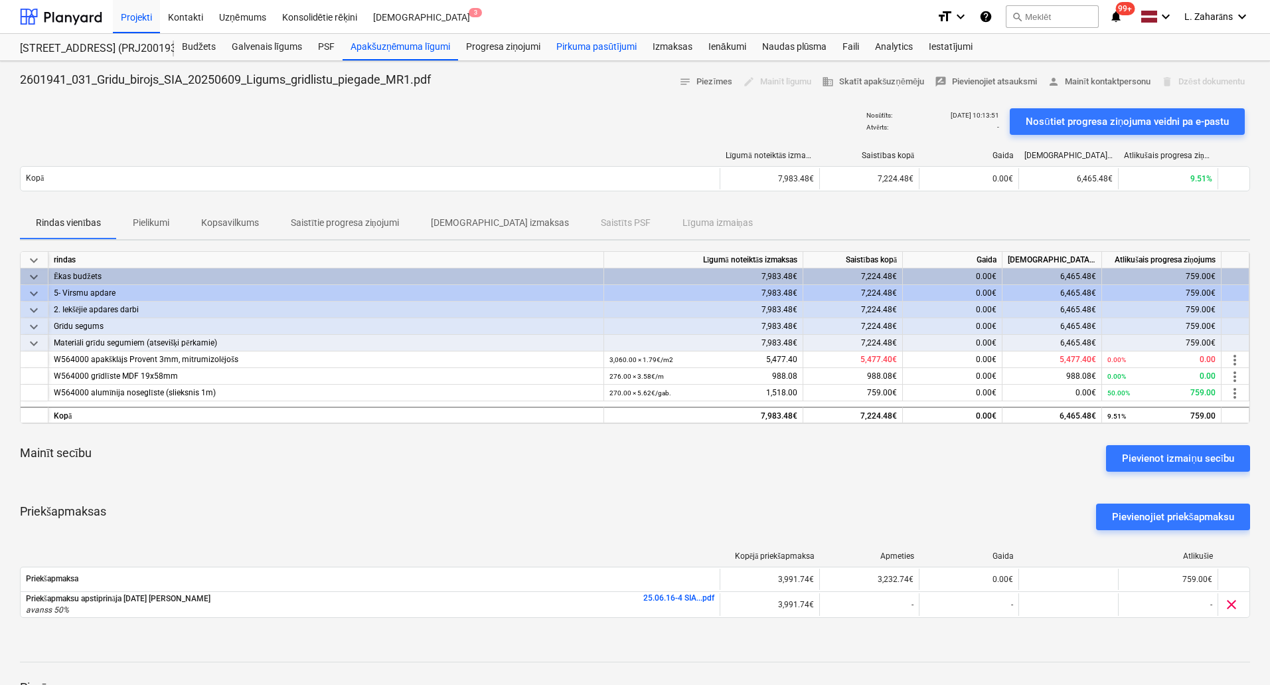
click at [602, 46] on div "Pirkuma pasūtījumi" at bounding box center [596, 47] width 96 height 27
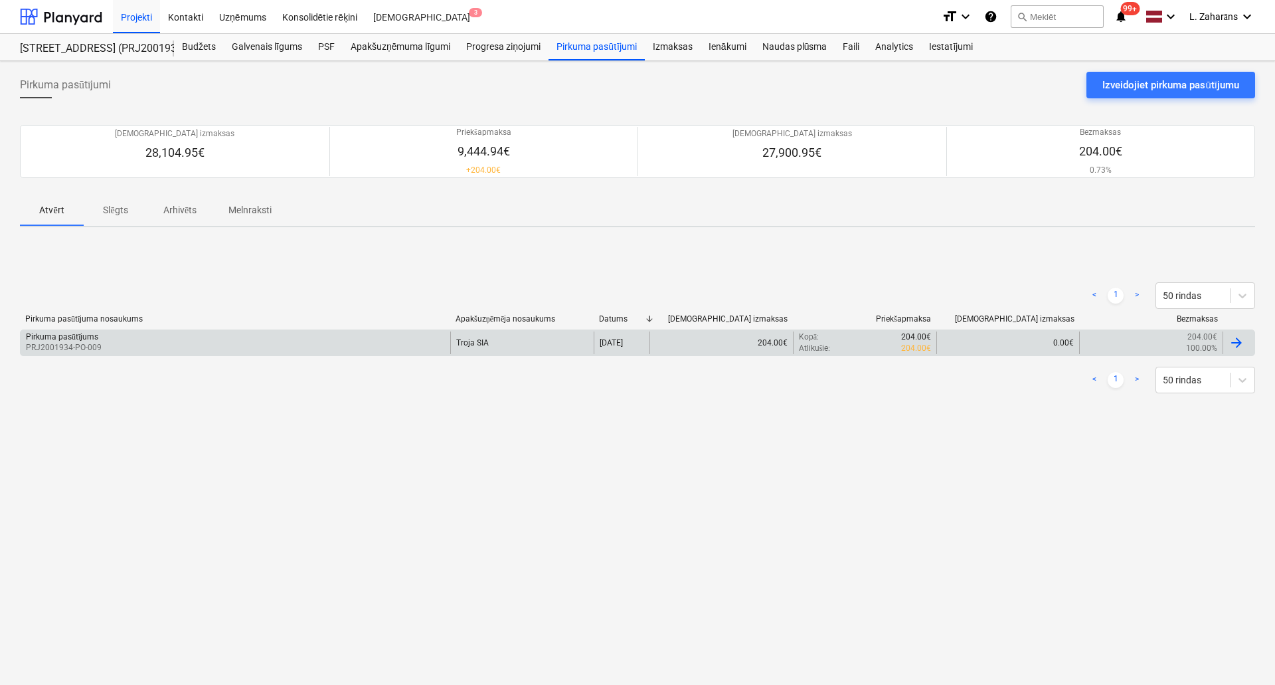
click at [278, 333] on div "Pirkuma pasūtījums PRJ2001934-PO-009" at bounding box center [236, 342] width 430 height 23
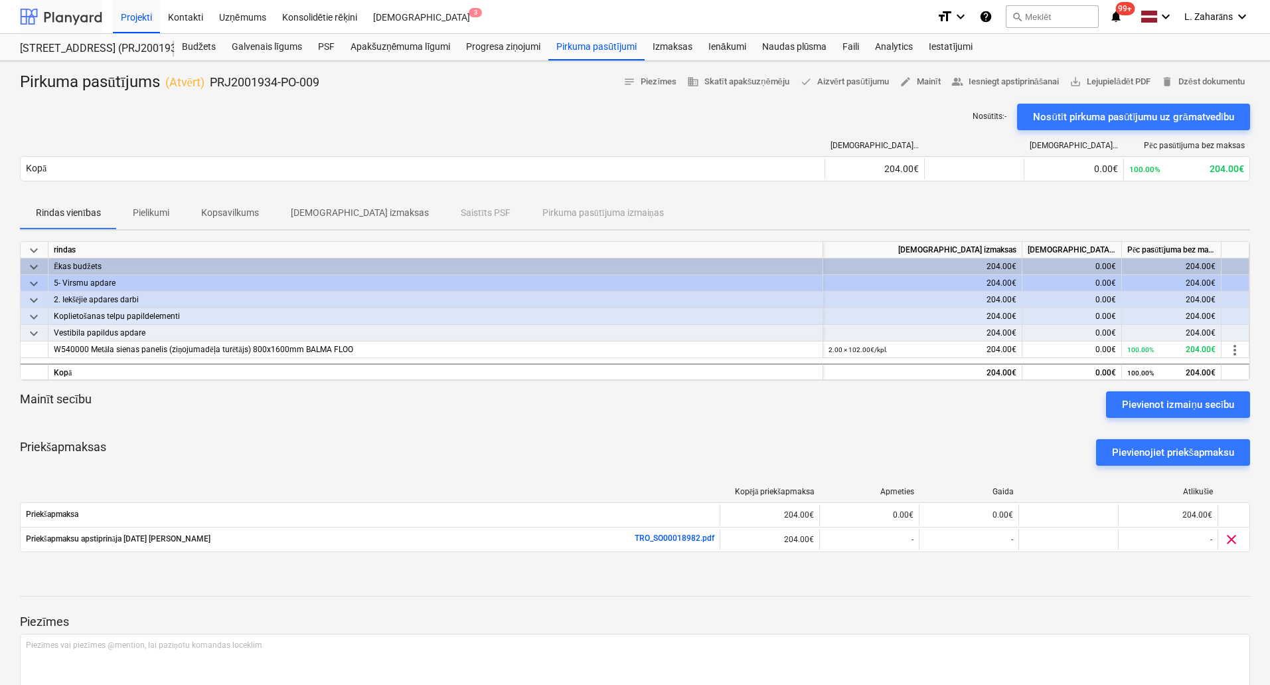
click at [87, 17] on div at bounding box center [61, 16] width 82 height 33
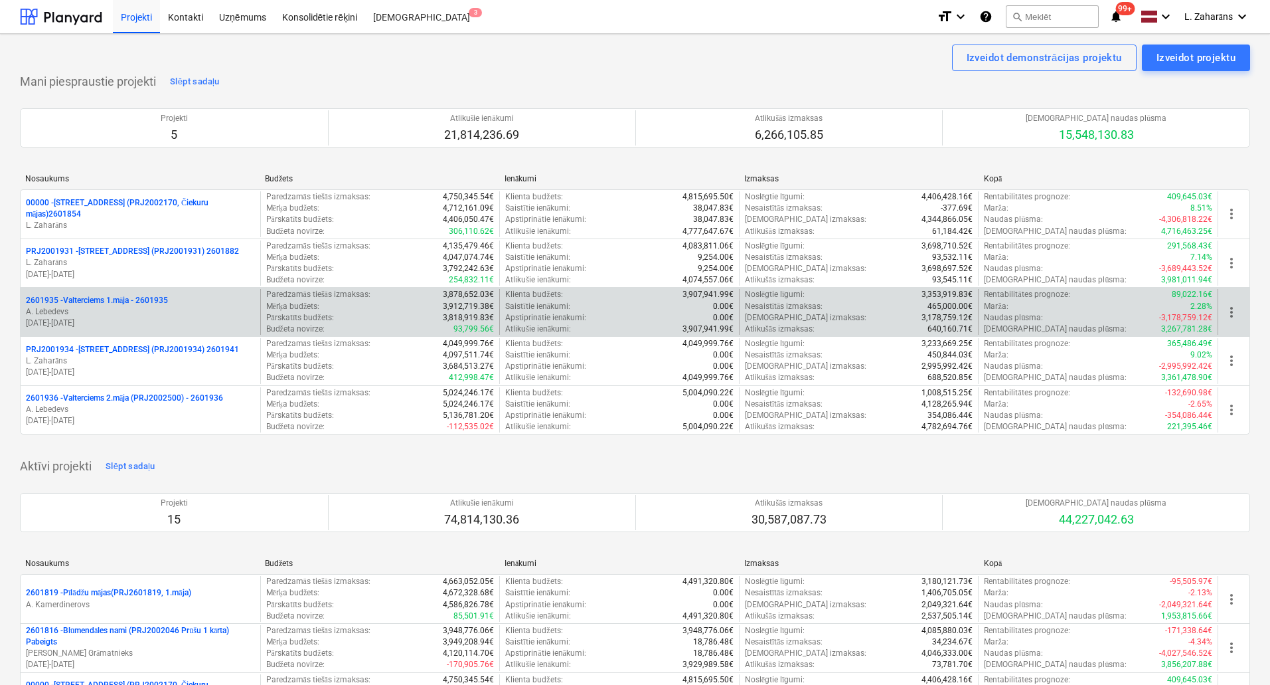
click at [137, 301] on p "2601935 - Valterciems 1.māja - 2601935" at bounding box center [97, 300] width 142 height 11
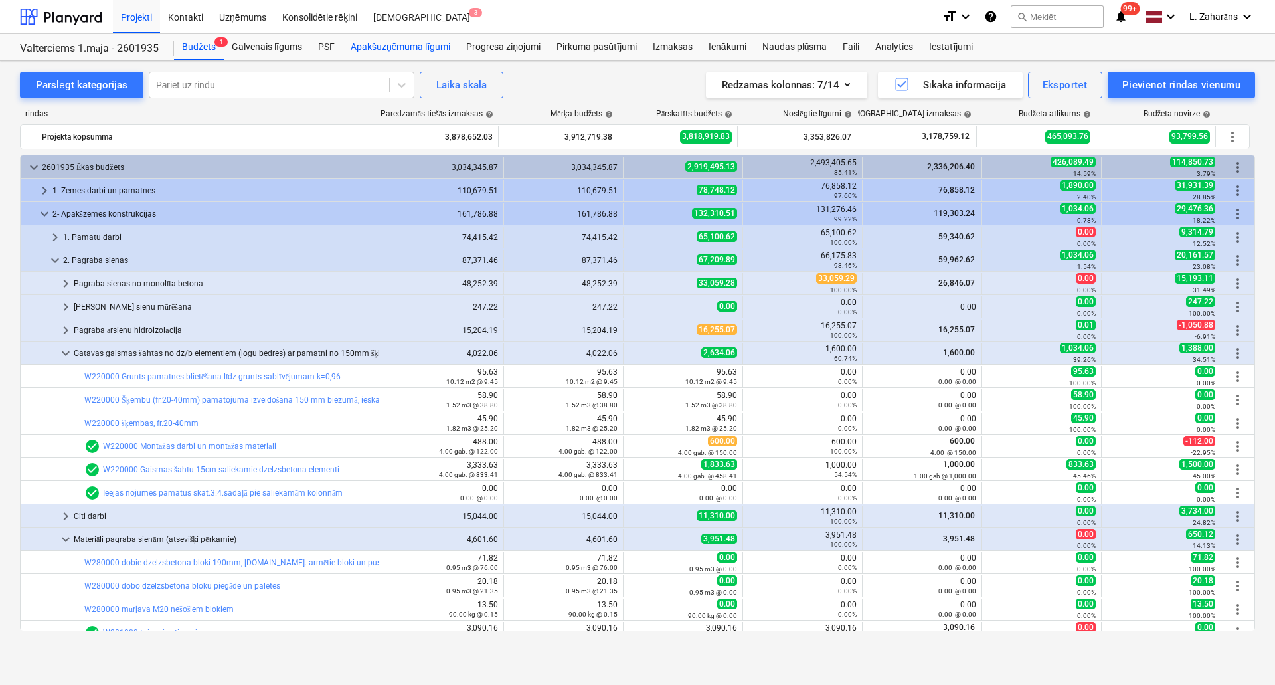
click at [386, 42] on div "Apakšuzņēmuma līgumi" at bounding box center [401, 47] width 116 height 27
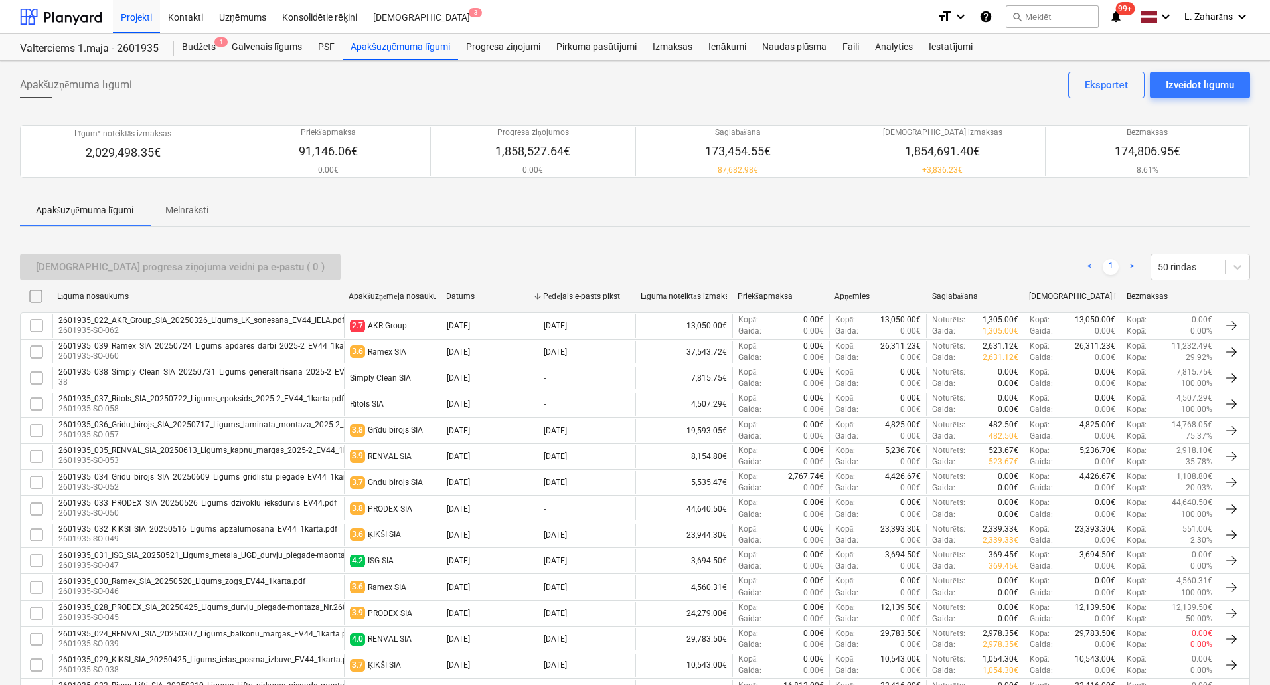
click at [86, 292] on div "Līguma nosaukums" at bounding box center [197, 296] width 281 height 10
checkbox input "false"
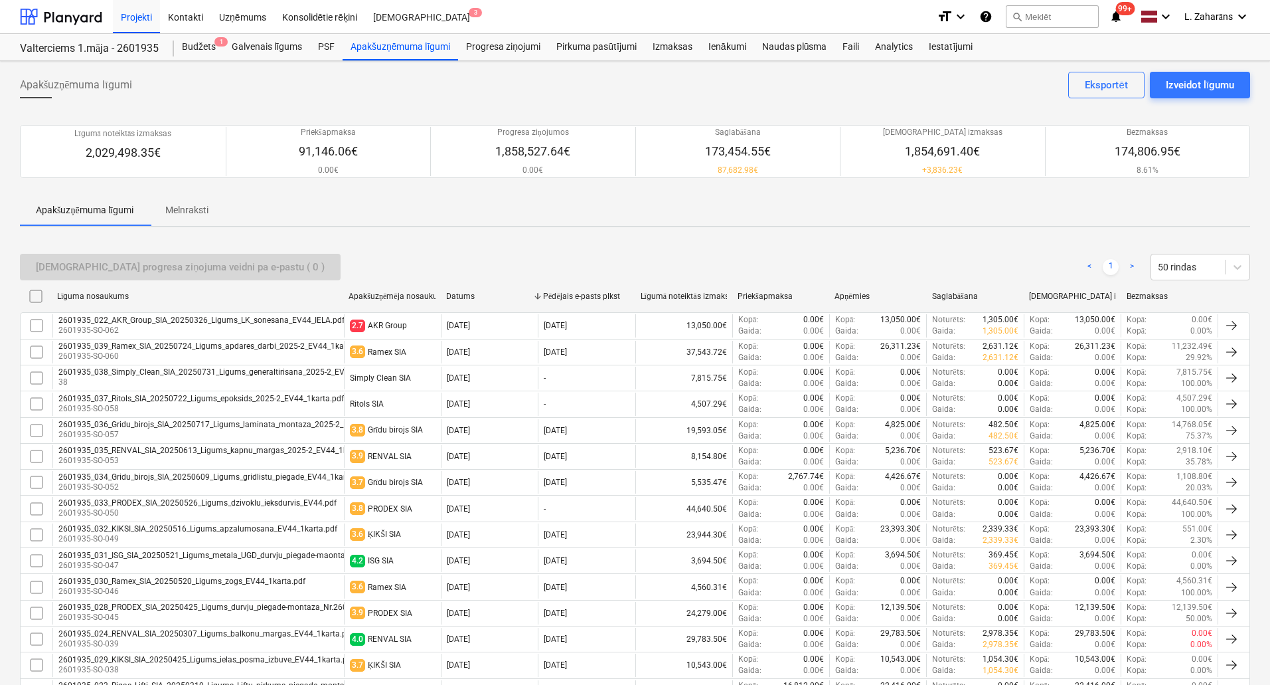
checkbox input "false"
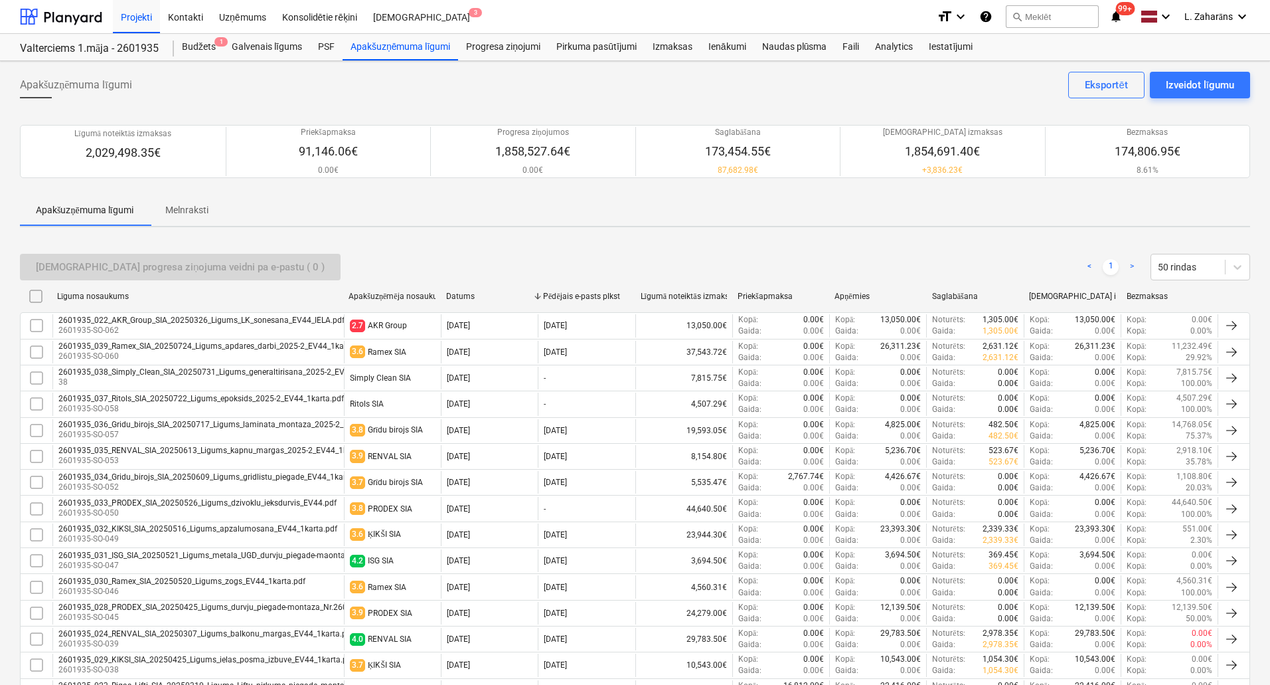
checkbox input "false"
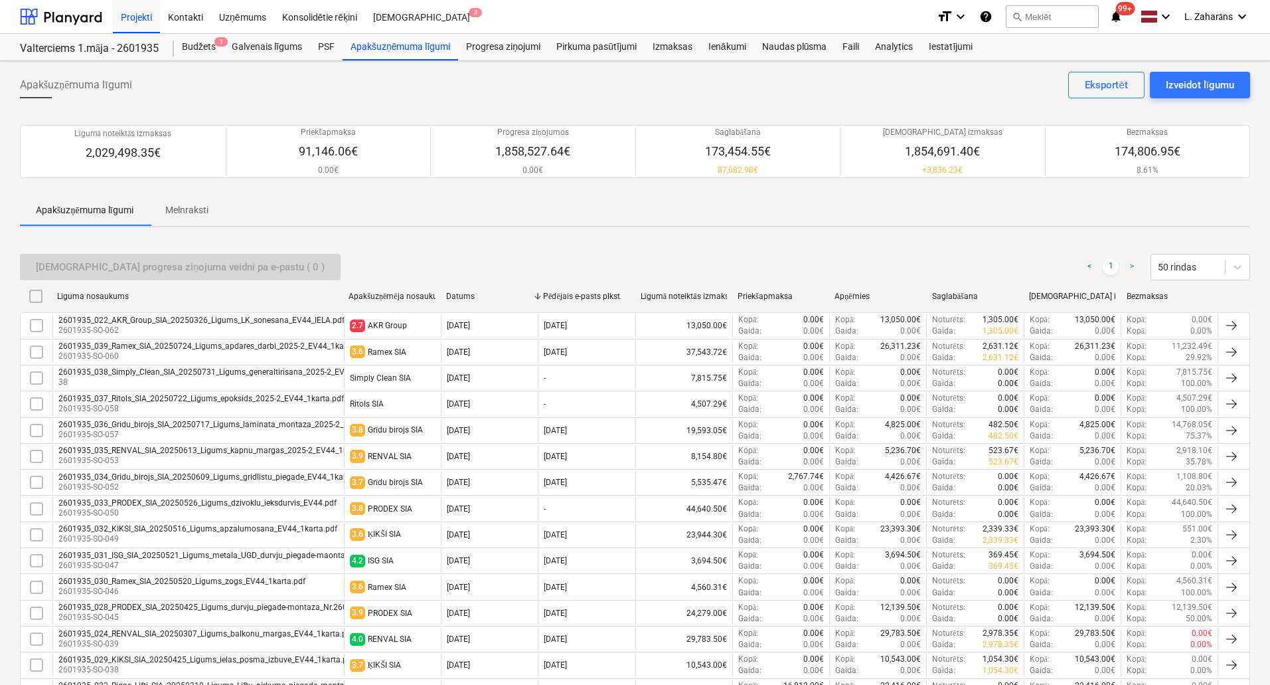
checkbox input "false"
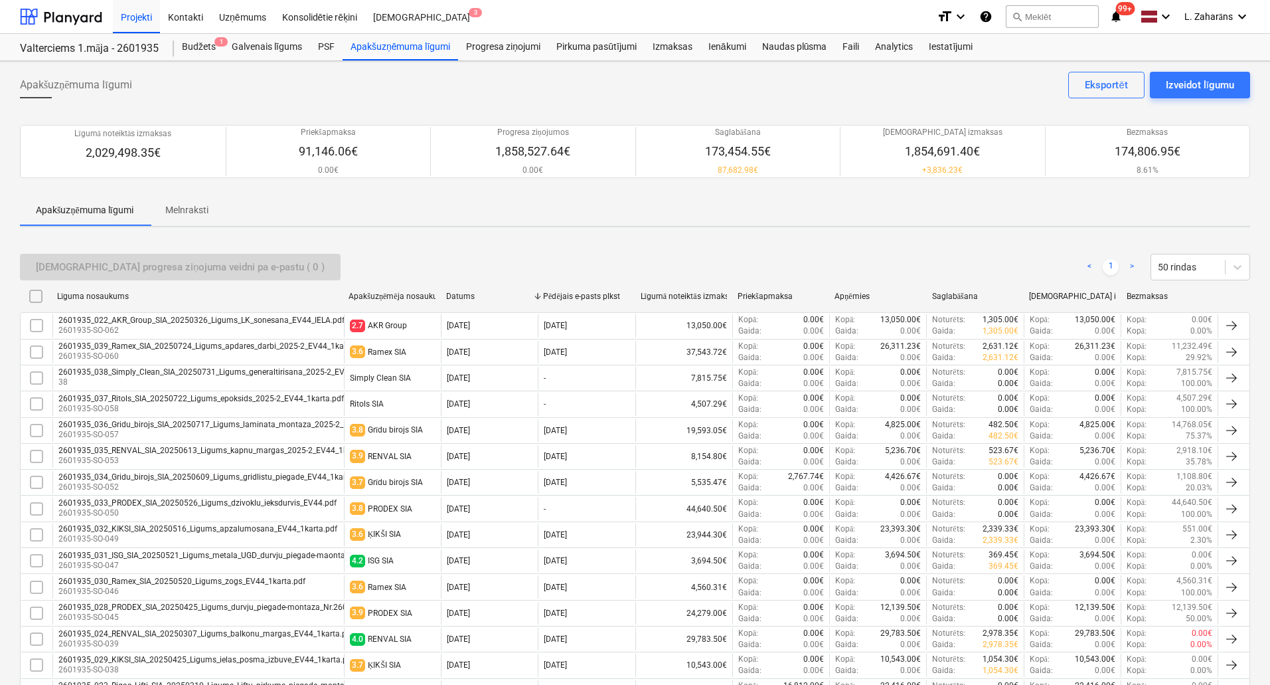
checkbox input "false"
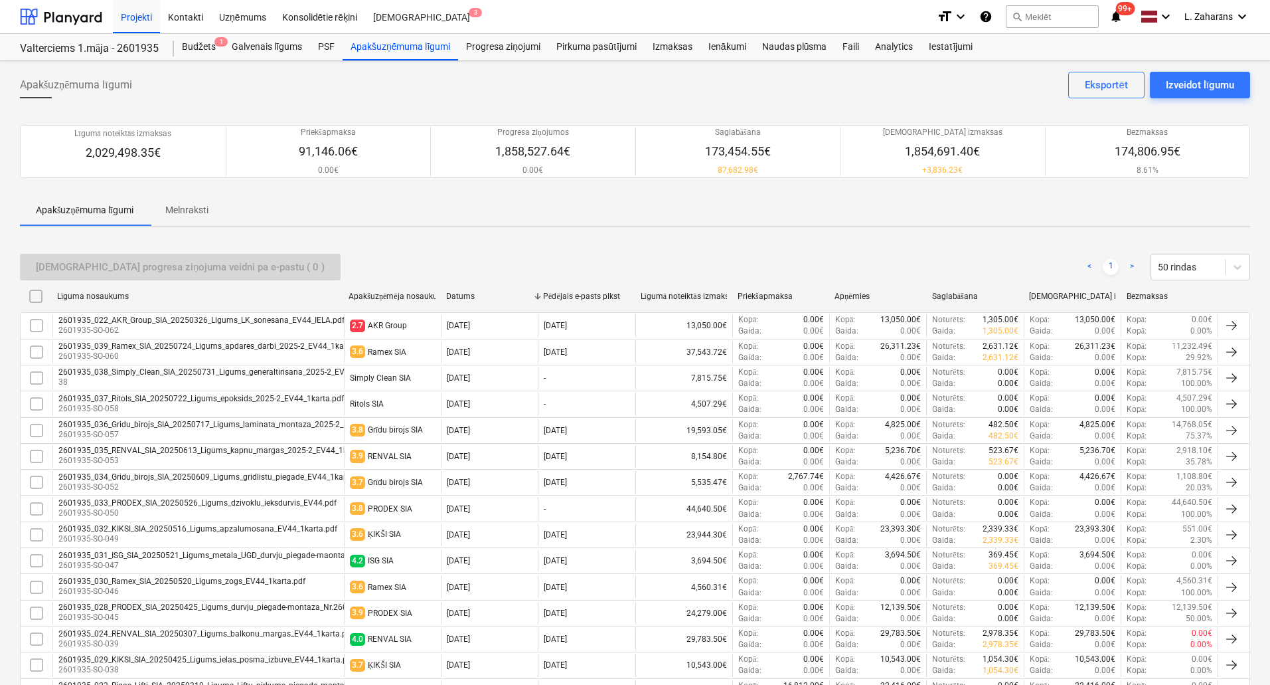
checkbox input "false"
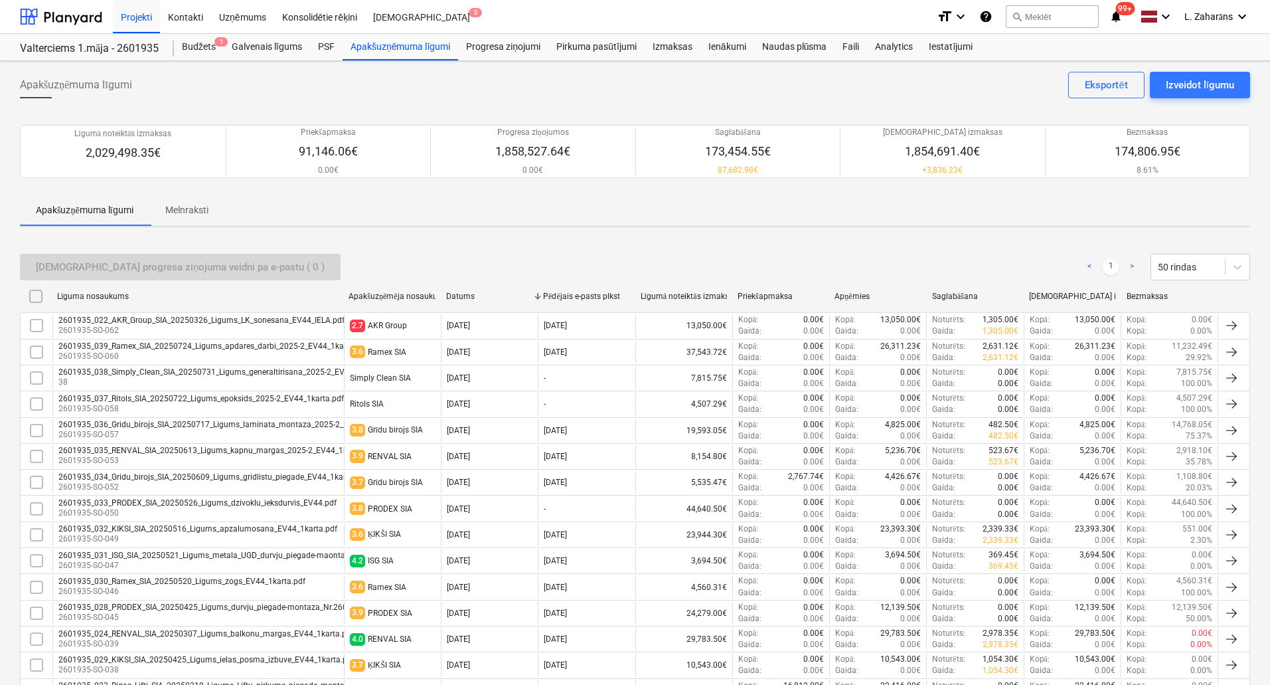
checkbox input "false"
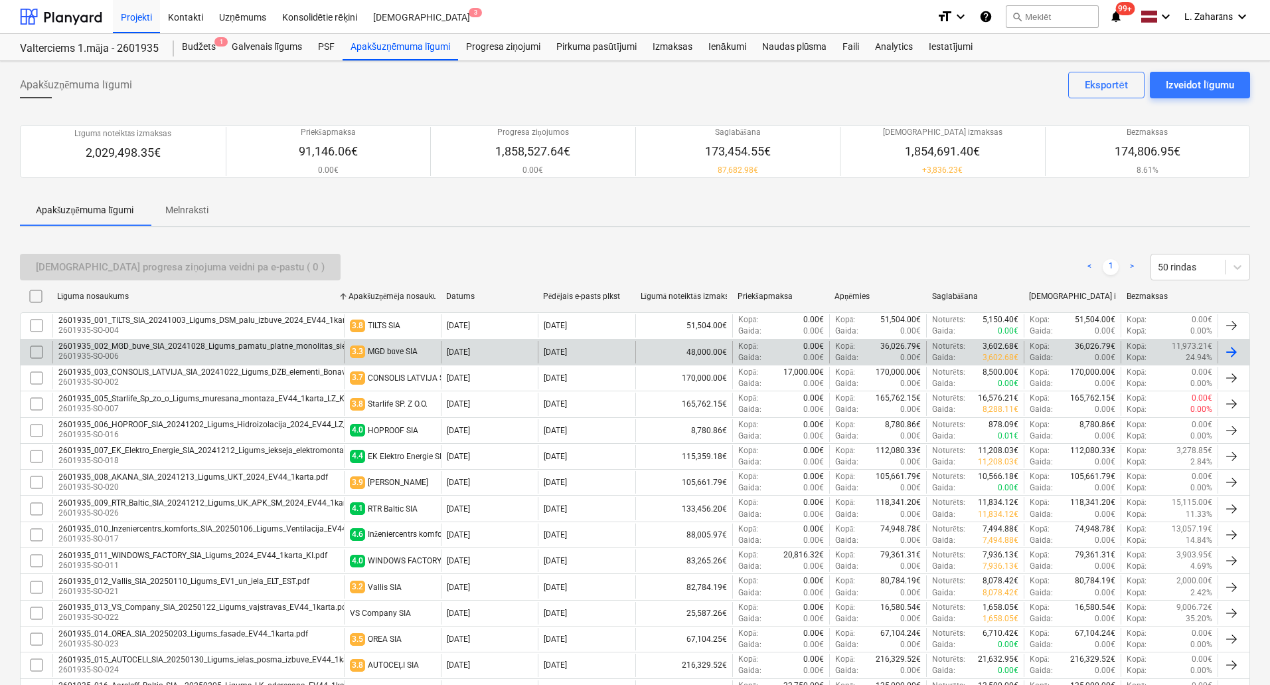
click at [226, 349] on div "2601935_002_MGD_buve_SIA_20241028_Ligums_pamatu_platne_monolitas_sienas_2024_EV…" at bounding box center [266, 345] width 416 height 9
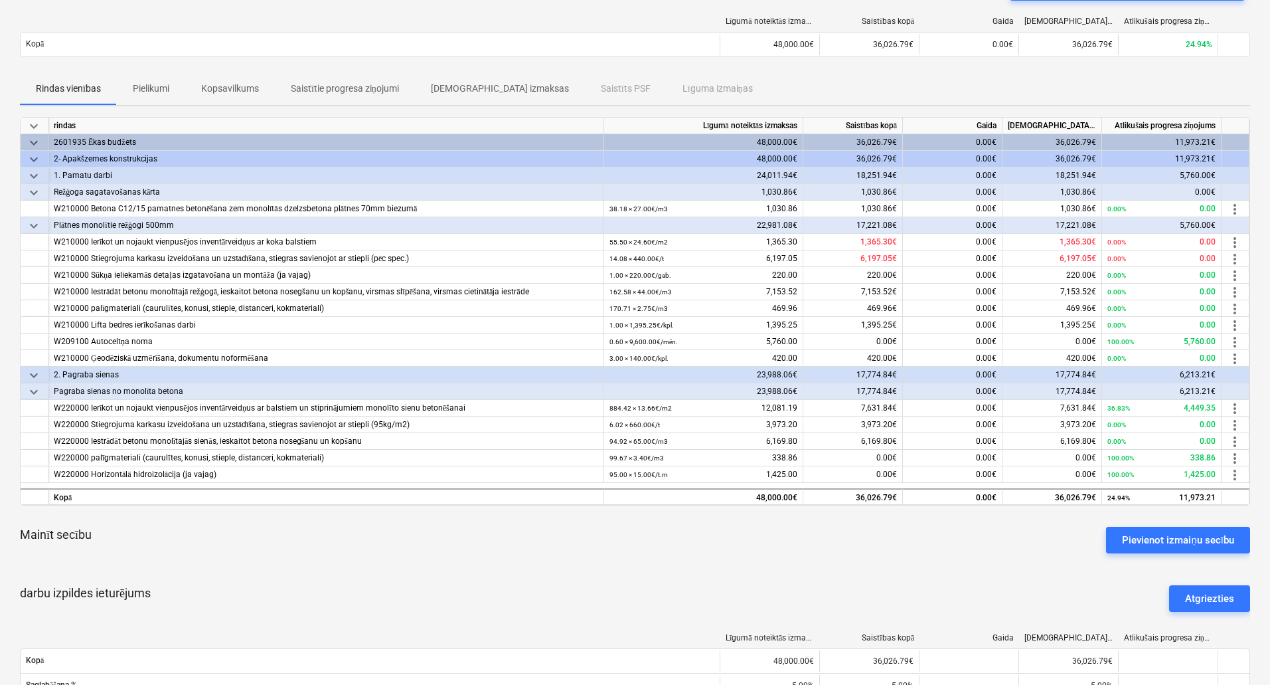
scroll to position [133, 0]
